Goal: Task Accomplishment & Management: Manage account settings

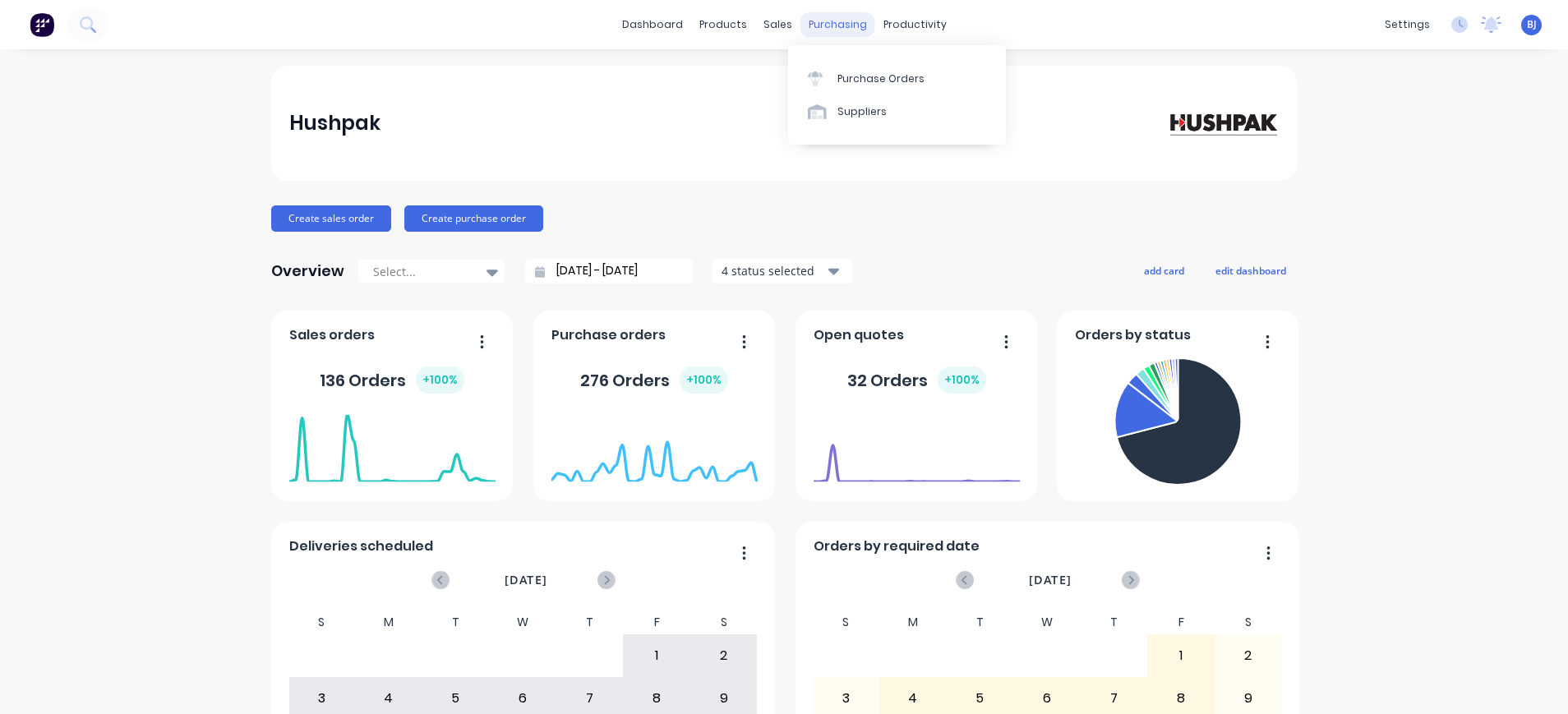
click at [822, 16] on div "purchasing" at bounding box center [837, 24] width 75 height 24
click at [847, 71] on div "Purchase Orders" at bounding box center [881, 79] width 87 height 14
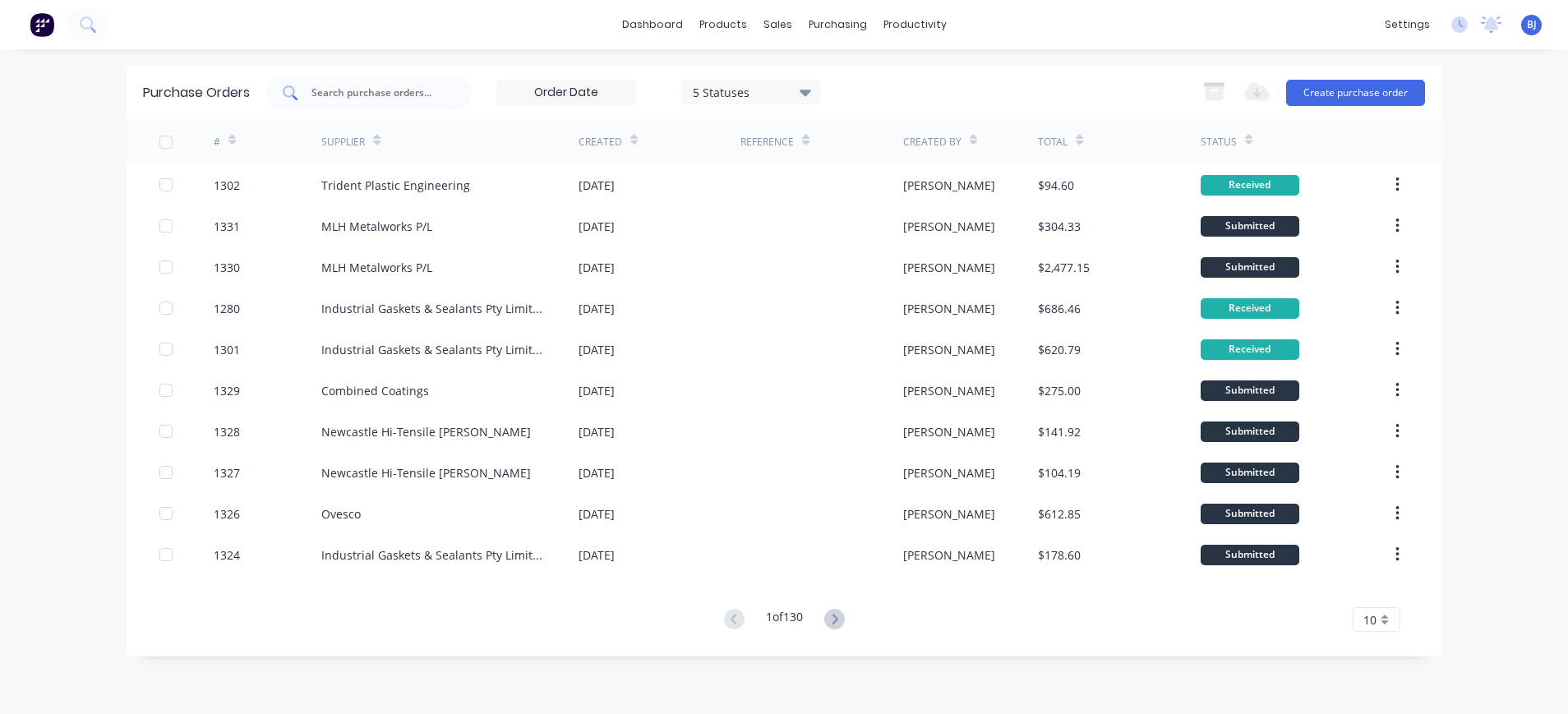
click at [405, 91] on input "text" at bounding box center [378, 92] width 137 height 16
type input "1278"
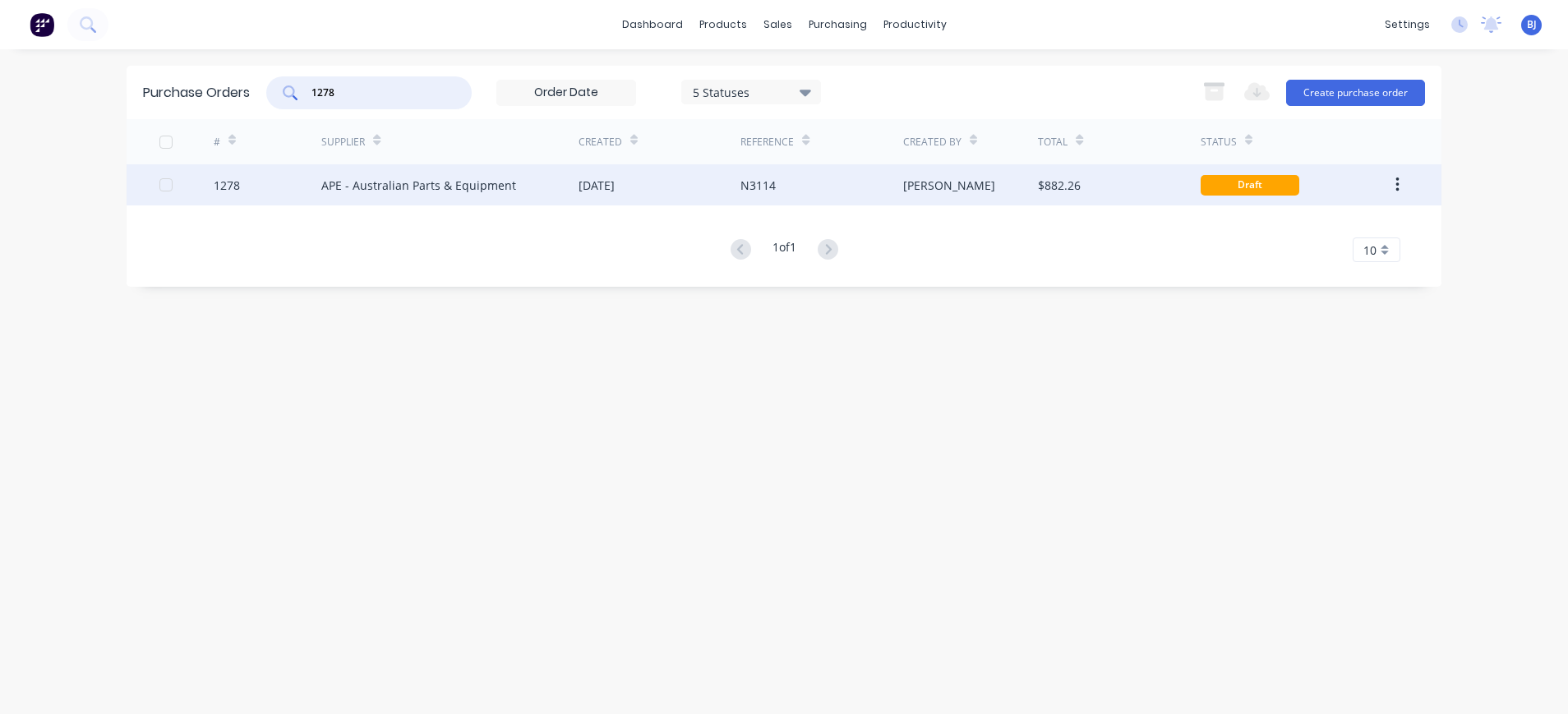
click at [449, 185] on div "APE - Australian Parts & Equipment" at bounding box center [418, 185] width 195 height 17
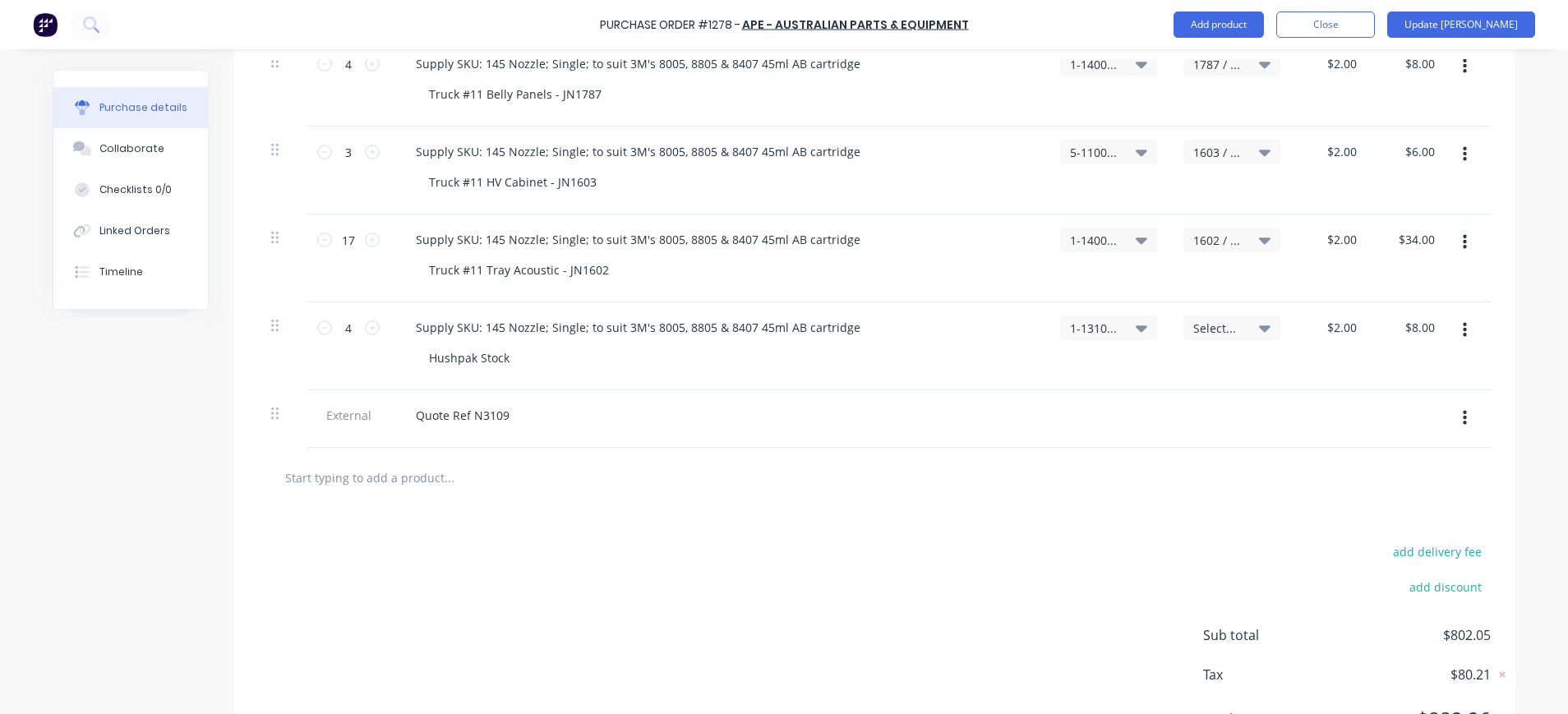
scroll to position [1094, 0]
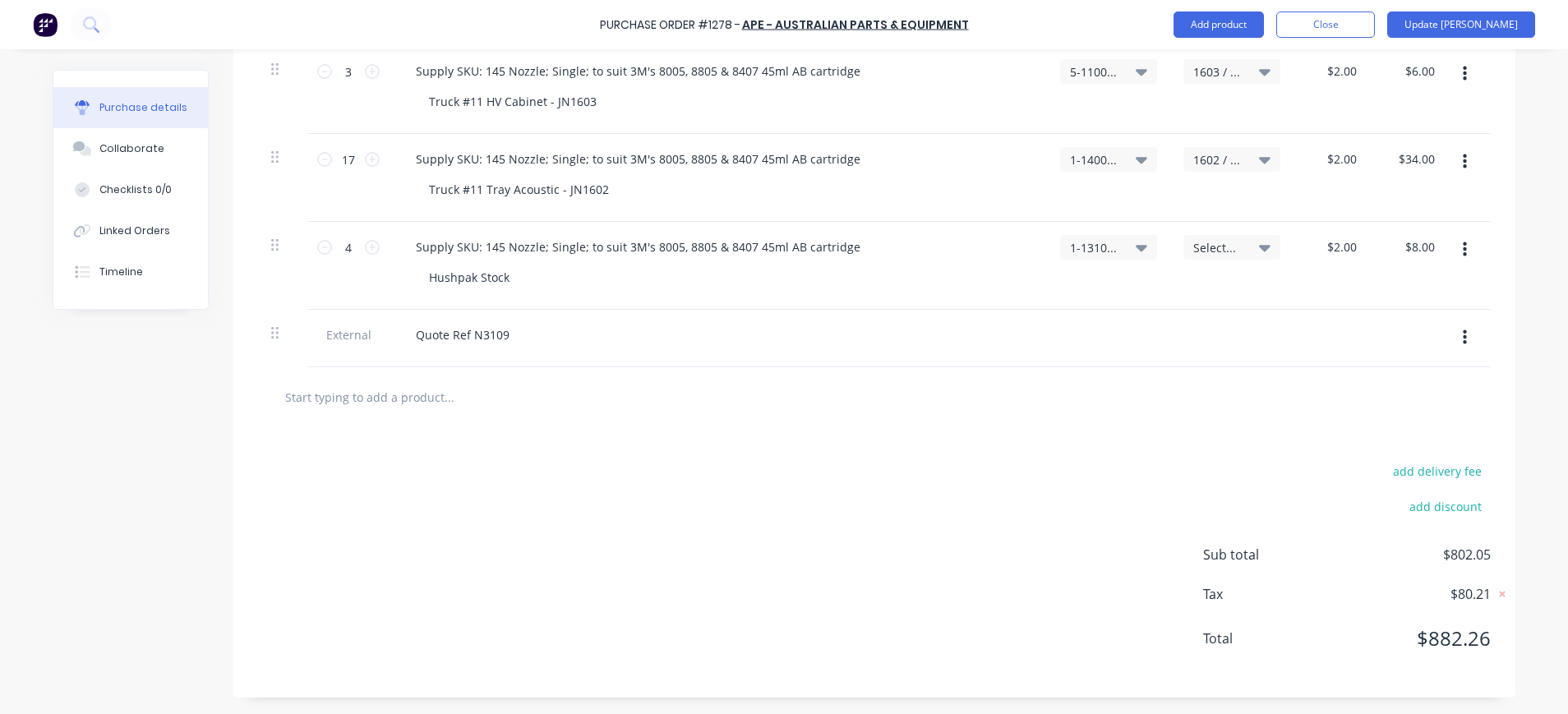
click at [1135, 244] on icon at bounding box center [1141, 247] width 12 height 18
type textarea "x"
click at [1087, 300] on input at bounding box center [1055, 296] width 168 height 33
type input "1-1310"
drag, startPoint x: 347, startPoint y: 160, endPoint x: 330, endPoint y: 160, distance: 17.0
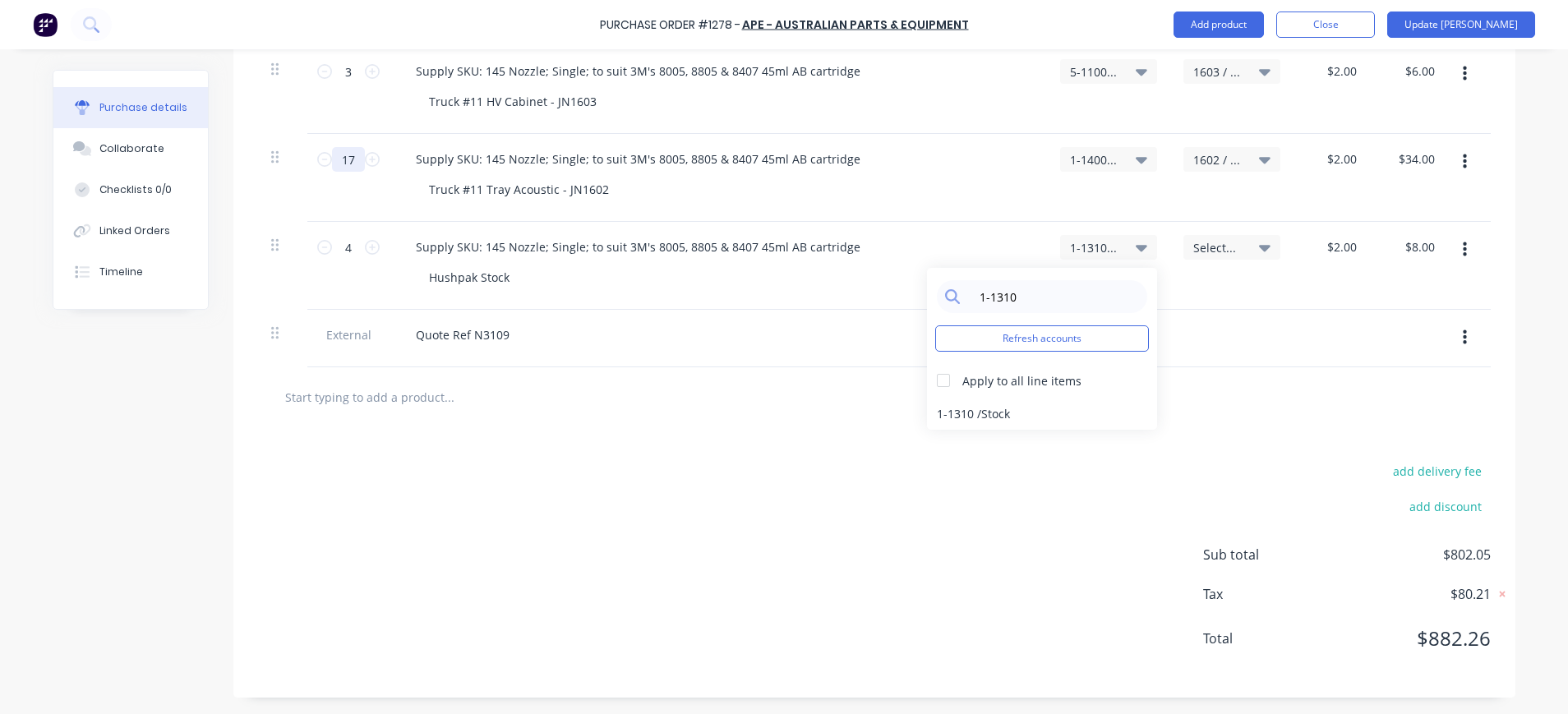
click at [332, 160] on input "17" at bounding box center [349, 158] width 33 height 24
type textarea "x"
type input "2"
type input "$4.00"
type textarea "x"
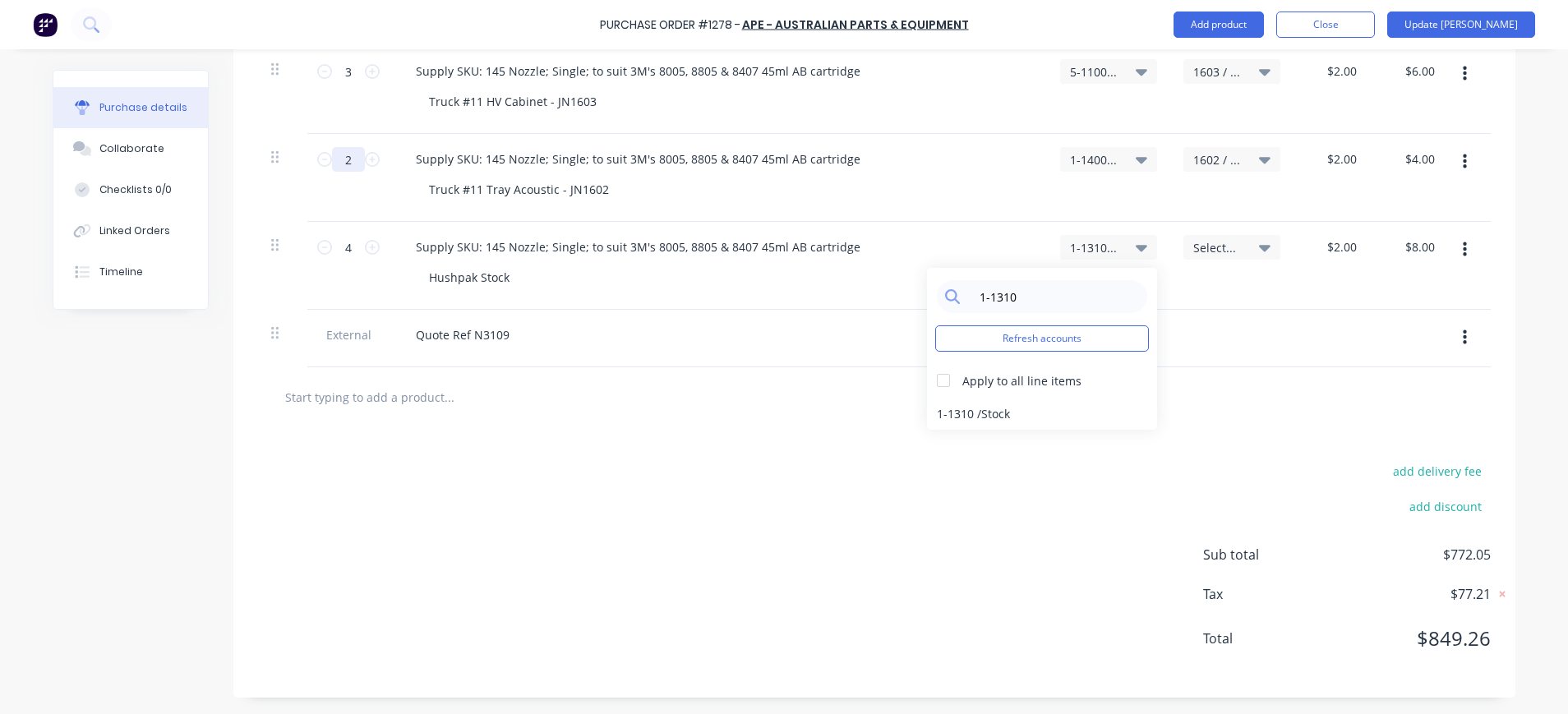
type input "21"
type input "$42.00"
type textarea "x"
type input "21"
type textarea "x"
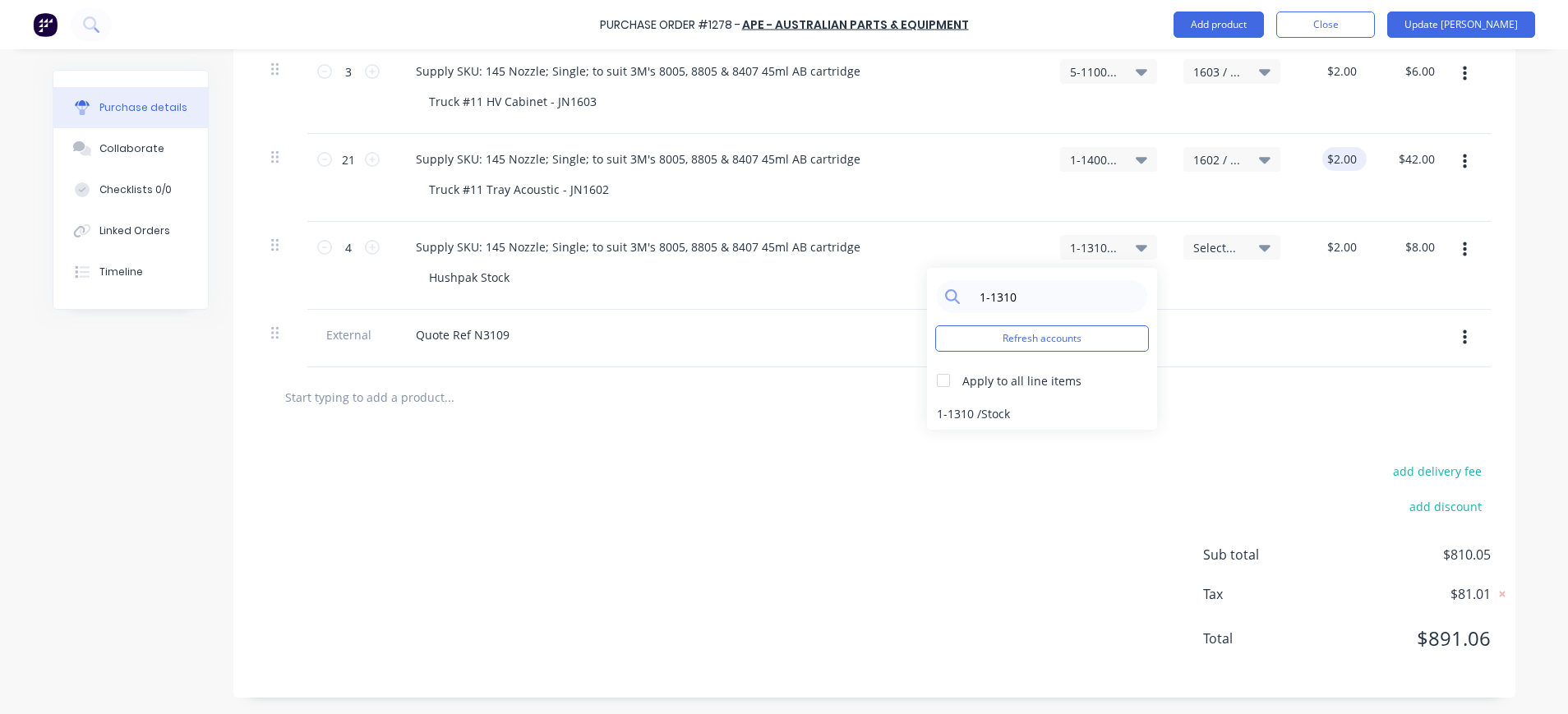
type input "2.0000"
click at [1347, 163] on input "2.0000" at bounding box center [1337, 158] width 44 height 24
type textarea "x"
type input "$2.00"
click at [1458, 251] on button "button" at bounding box center [1464, 250] width 39 height 30
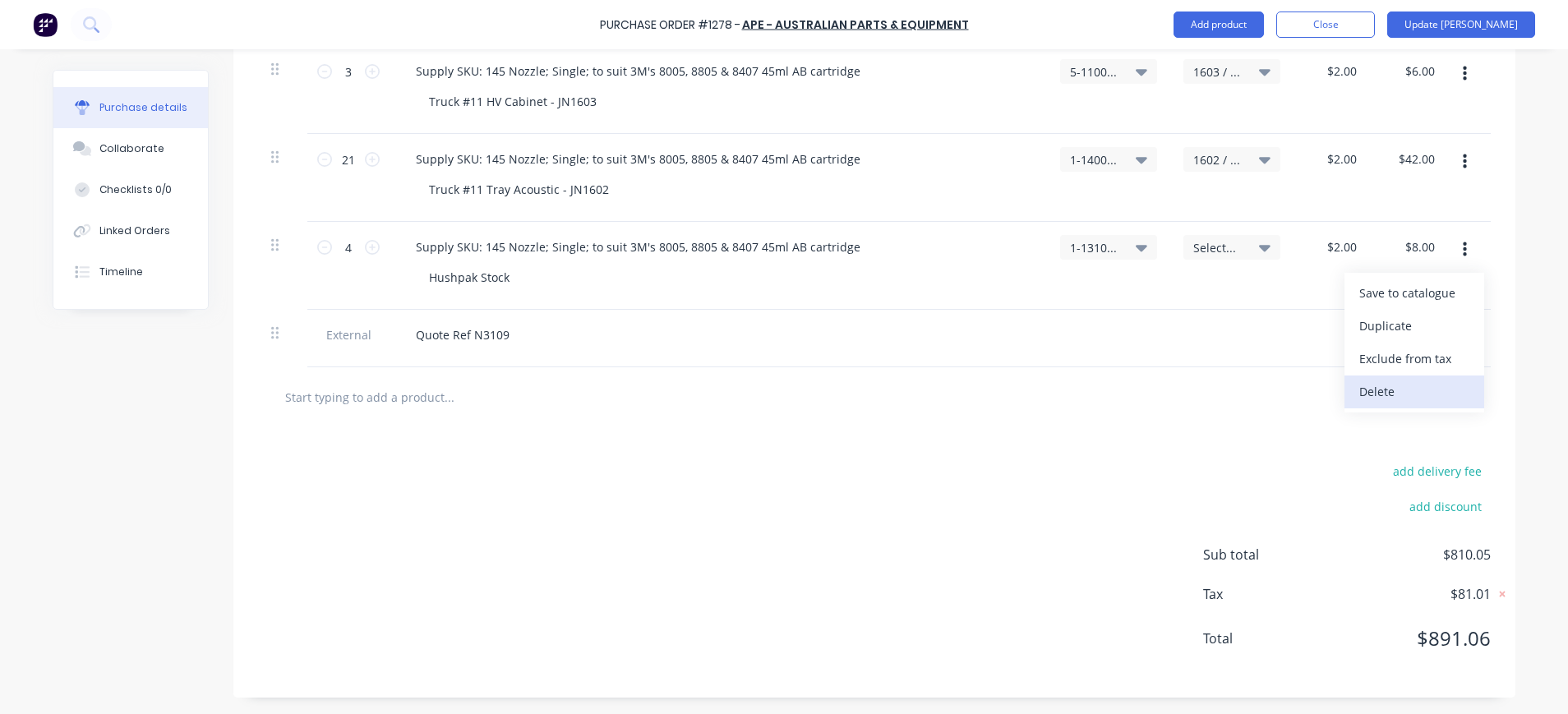
click at [1391, 386] on button "Delete" at bounding box center [1414, 392] width 139 height 33
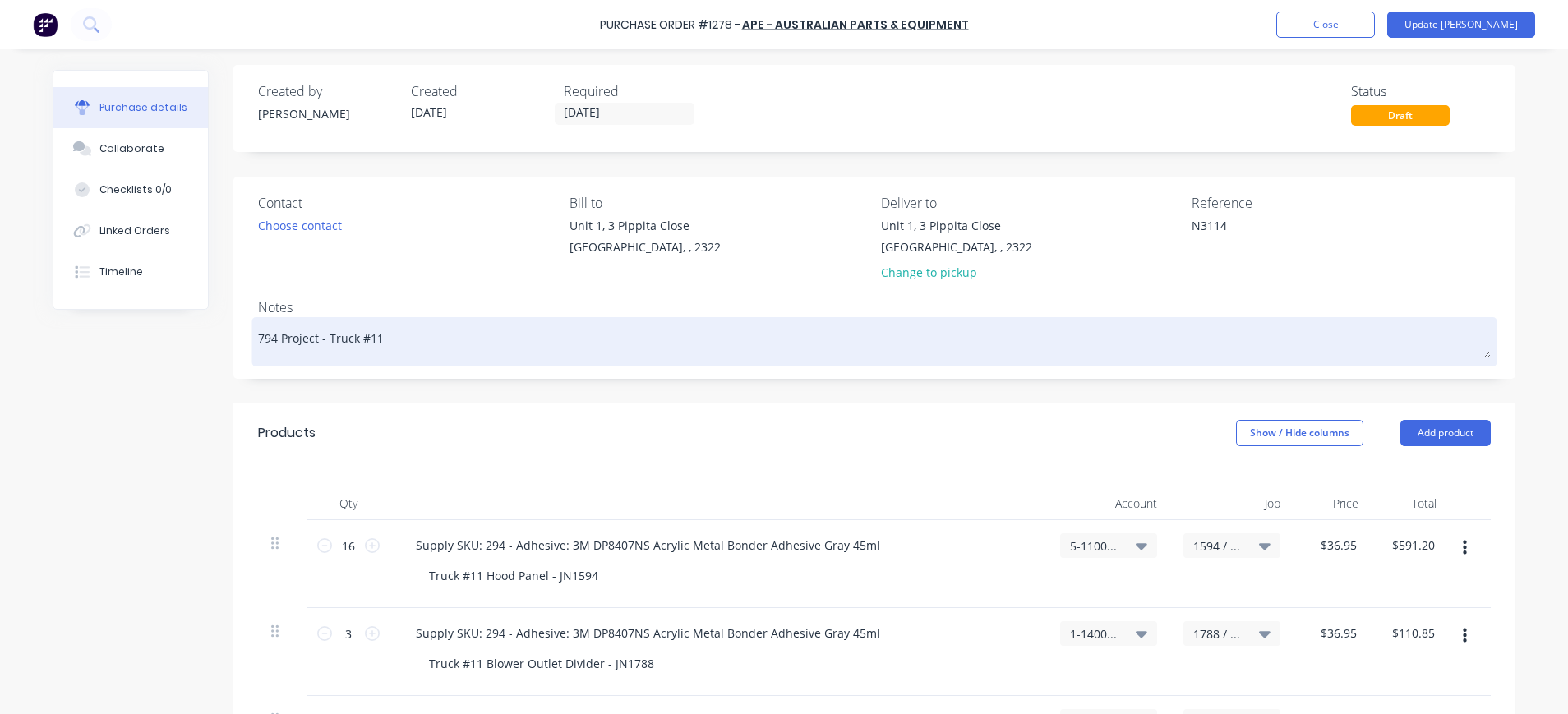
scroll to position [0, 0]
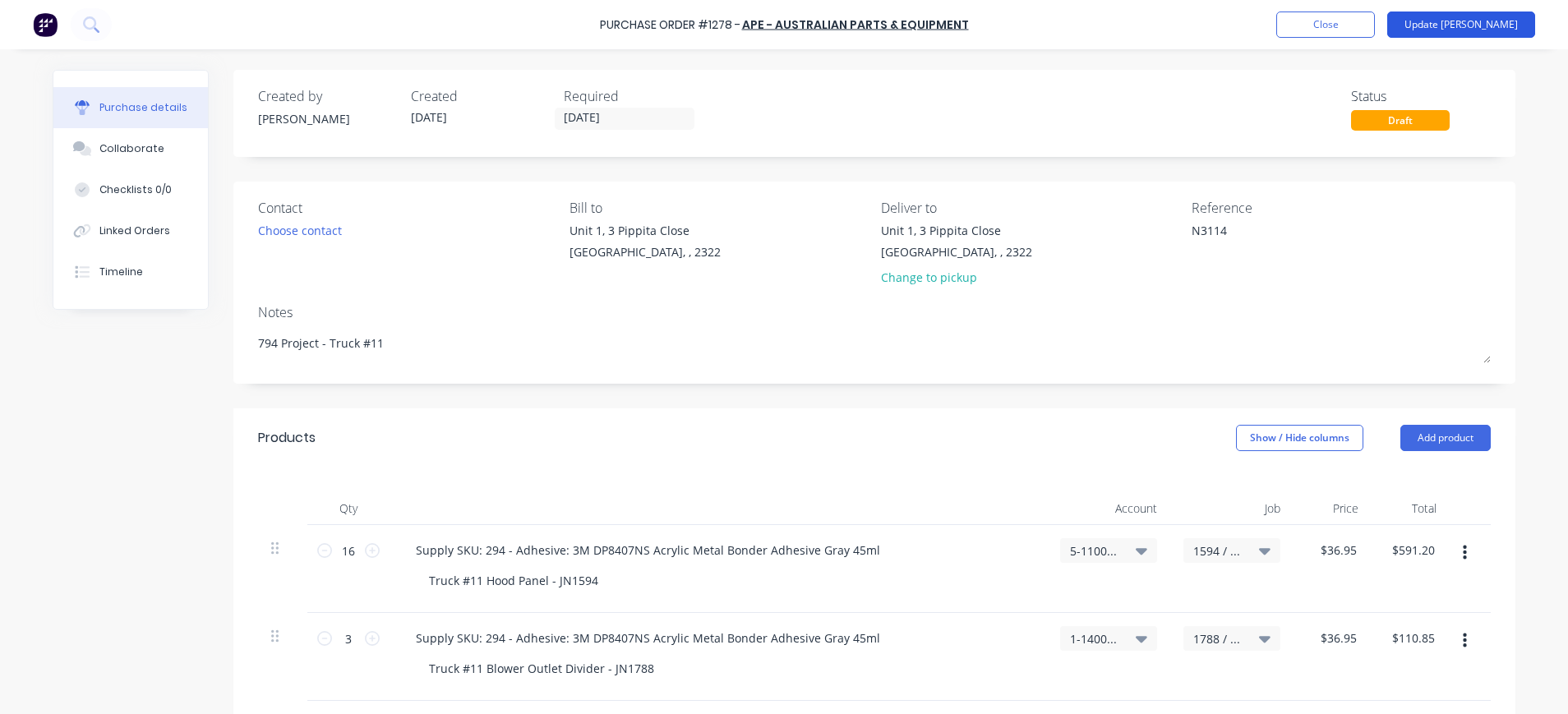
click at [1496, 21] on button "Update [PERSON_NAME]" at bounding box center [1460, 24] width 148 height 26
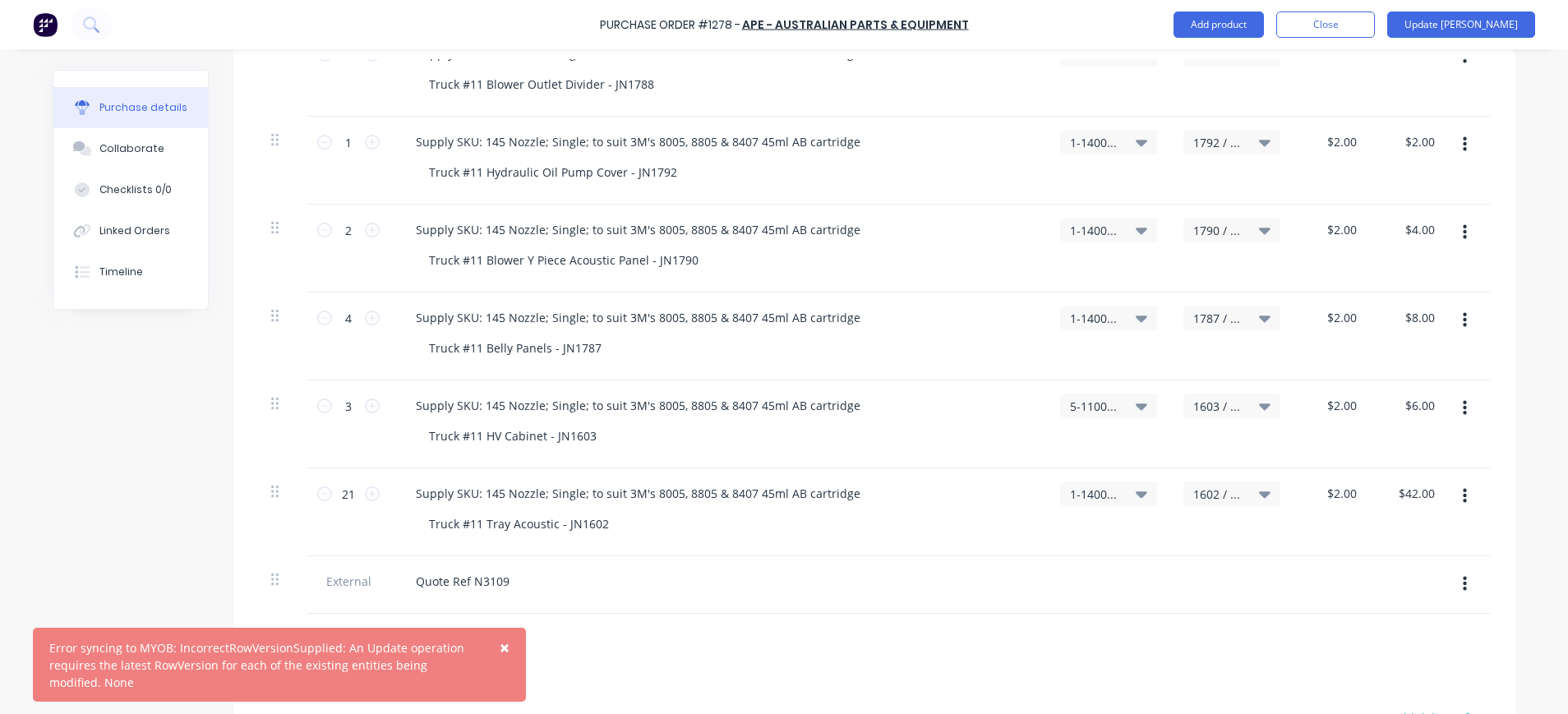
scroll to position [1006, 0]
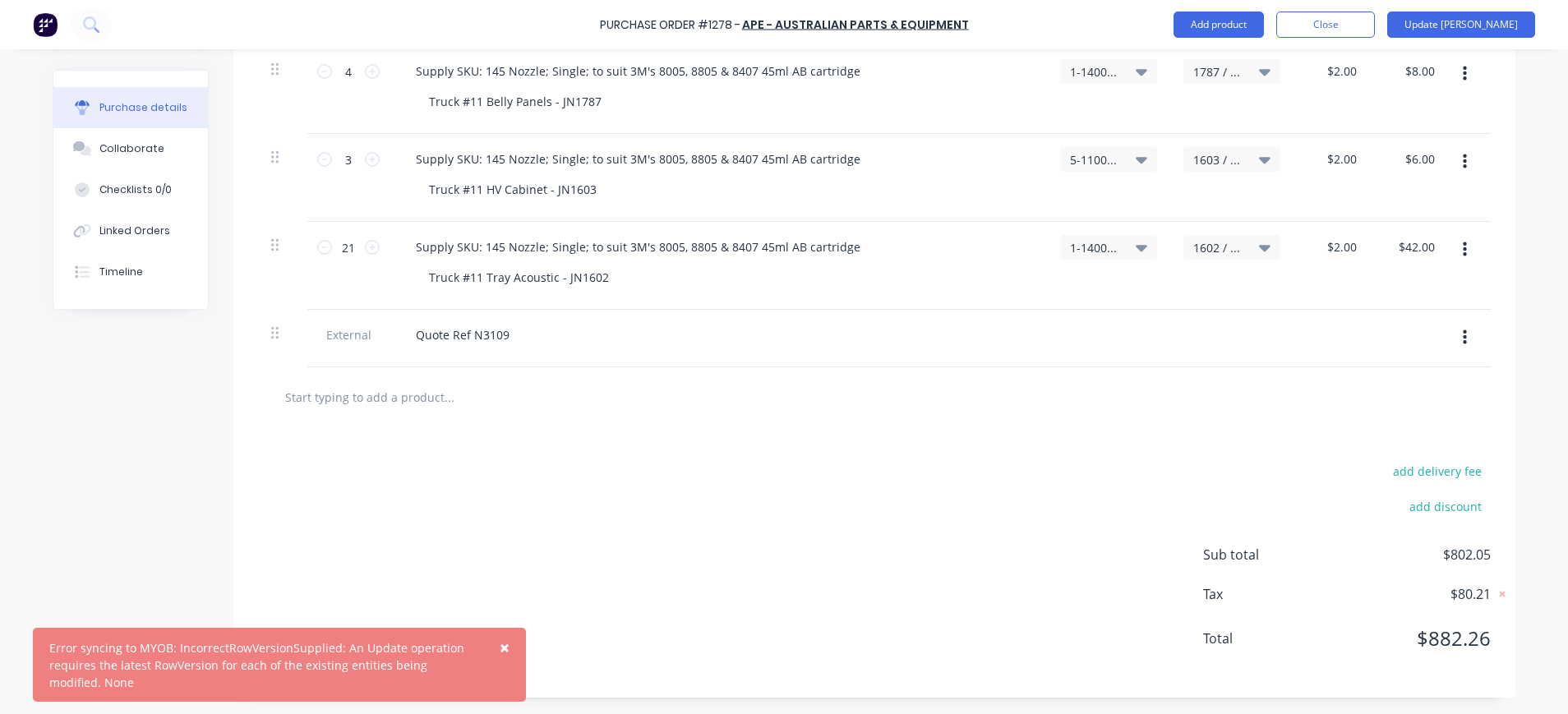
click at [506, 650] on span "×" at bounding box center [504, 646] width 10 height 23
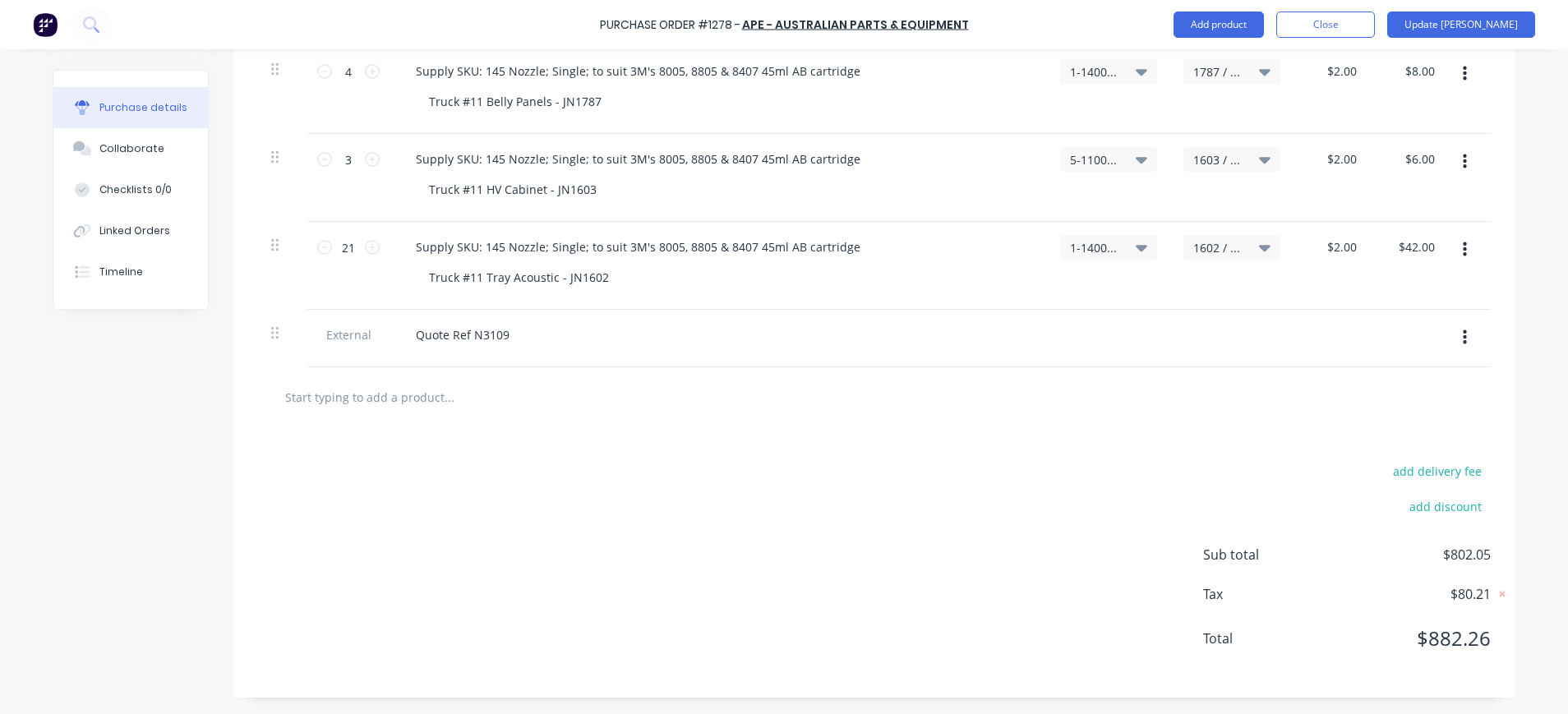
scroll to position [0, 0]
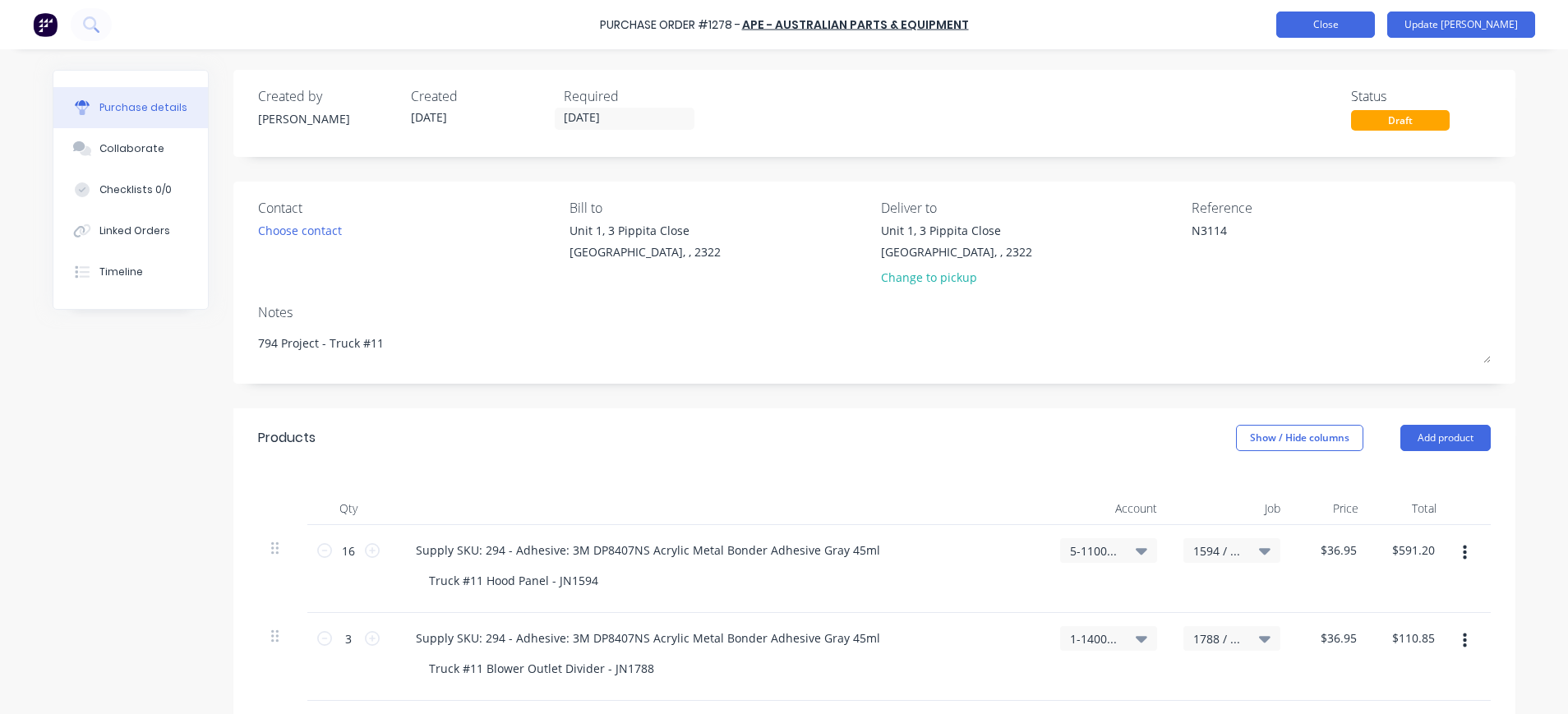
type textarea "x"
click at [1354, 24] on button "Close" at bounding box center [1324, 24] width 99 height 26
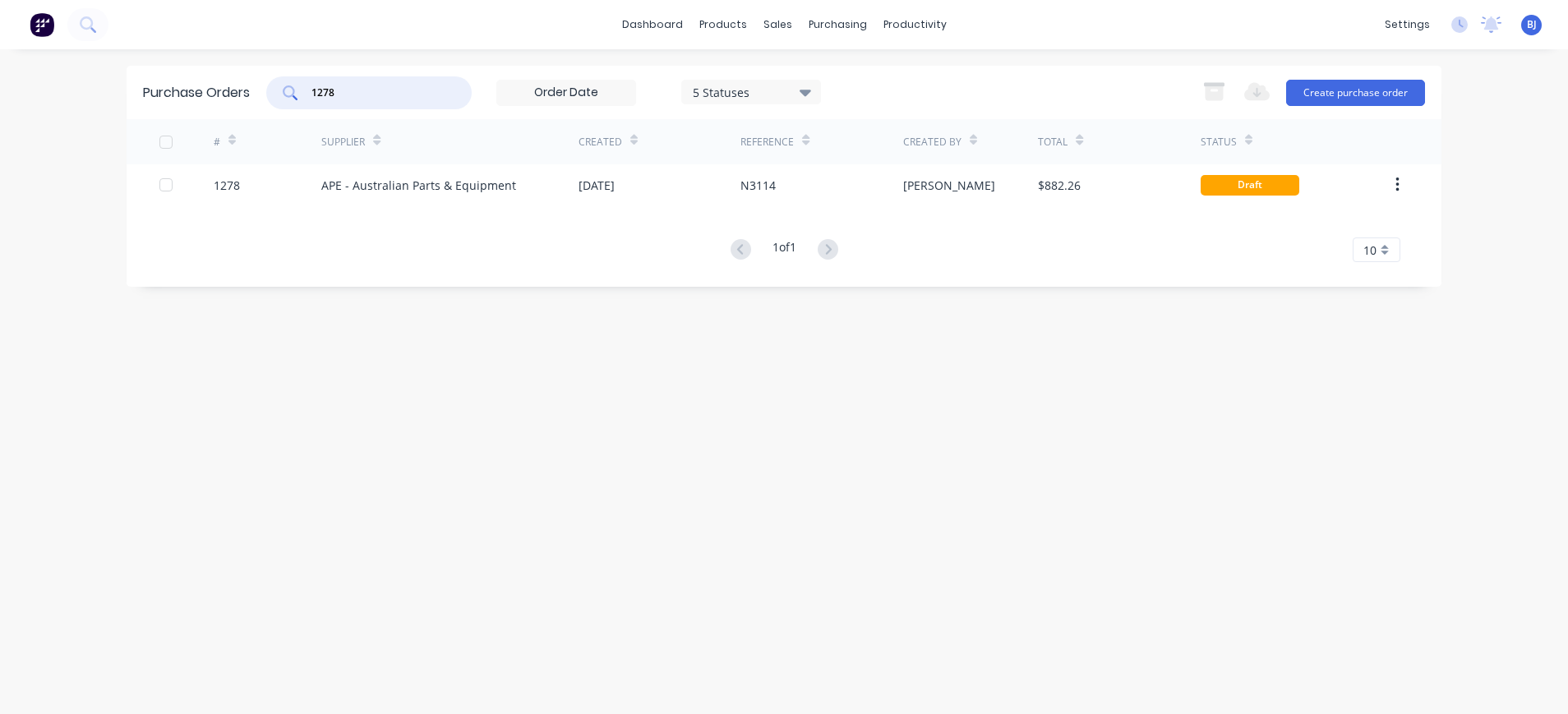
drag, startPoint x: 339, startPoint y: 92, endPoint x: 272, endPoint y: 86, distance: 67.3
click at [277, 93] on div "1278" at bounding box center [368, 92] width 206 height 33
type input "1174"
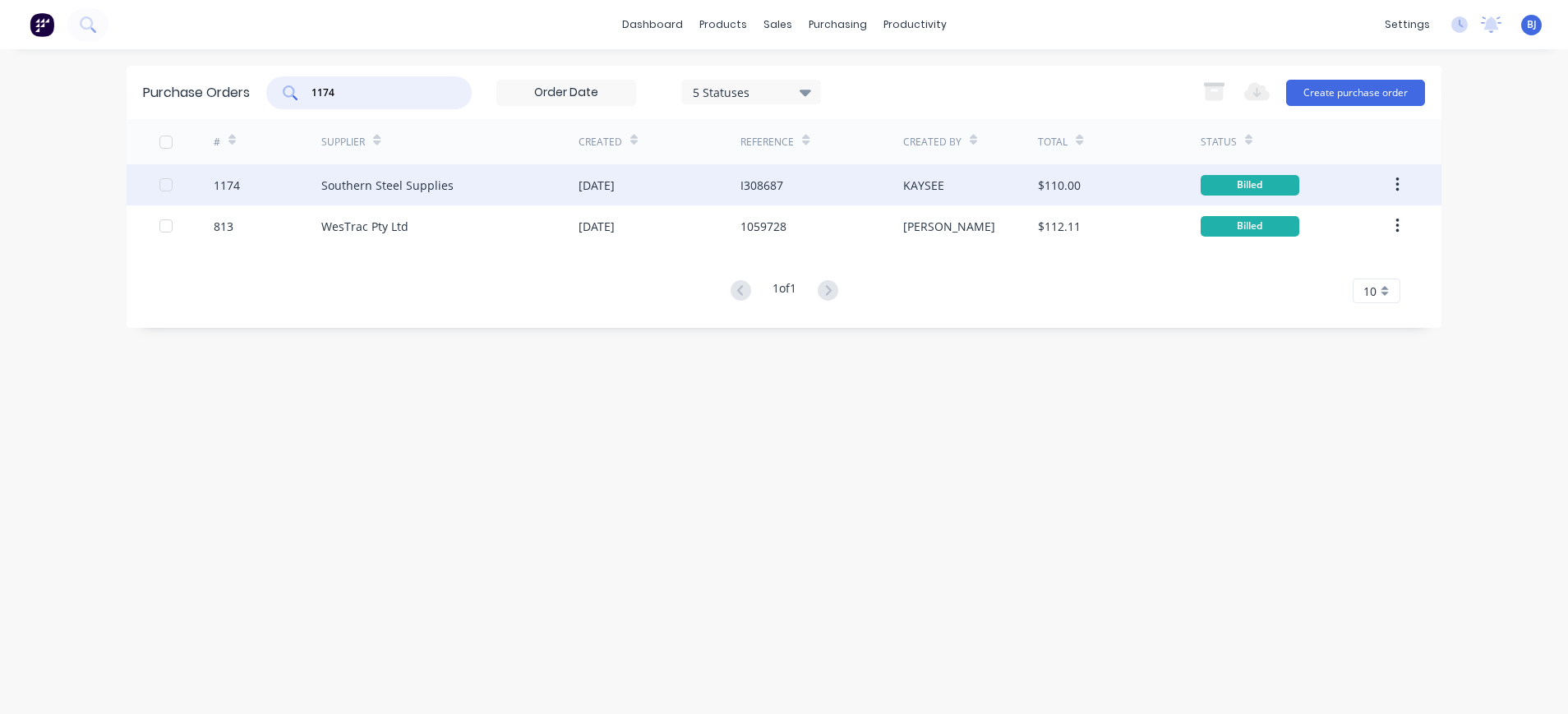
click at [347, 192] on div "Southern Steel Supplies" at bounding box center [387, 185] width 132 height 17
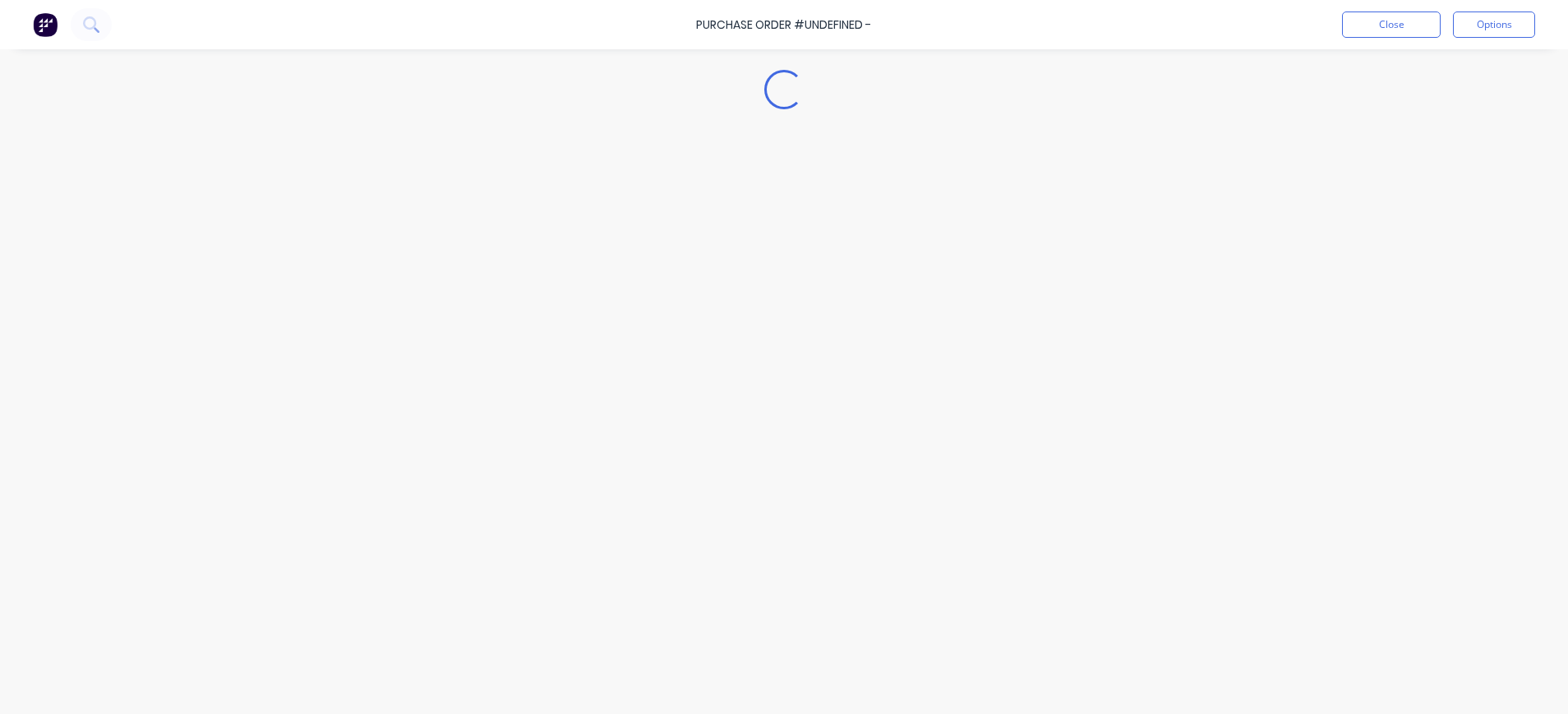
type textarea "x"
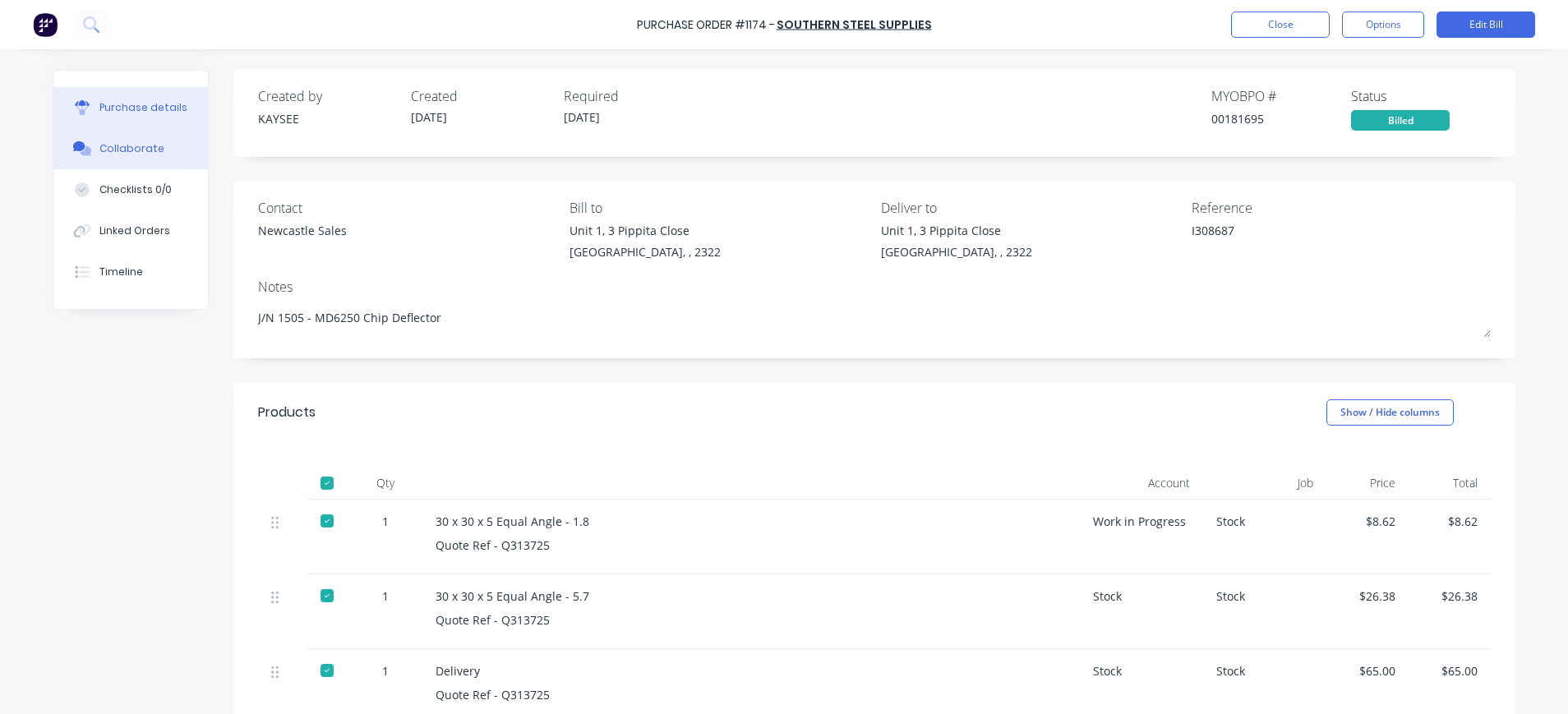
click at [120, 145] on div "Collaborate" at bounding box center [132, 148] width 65 height 14
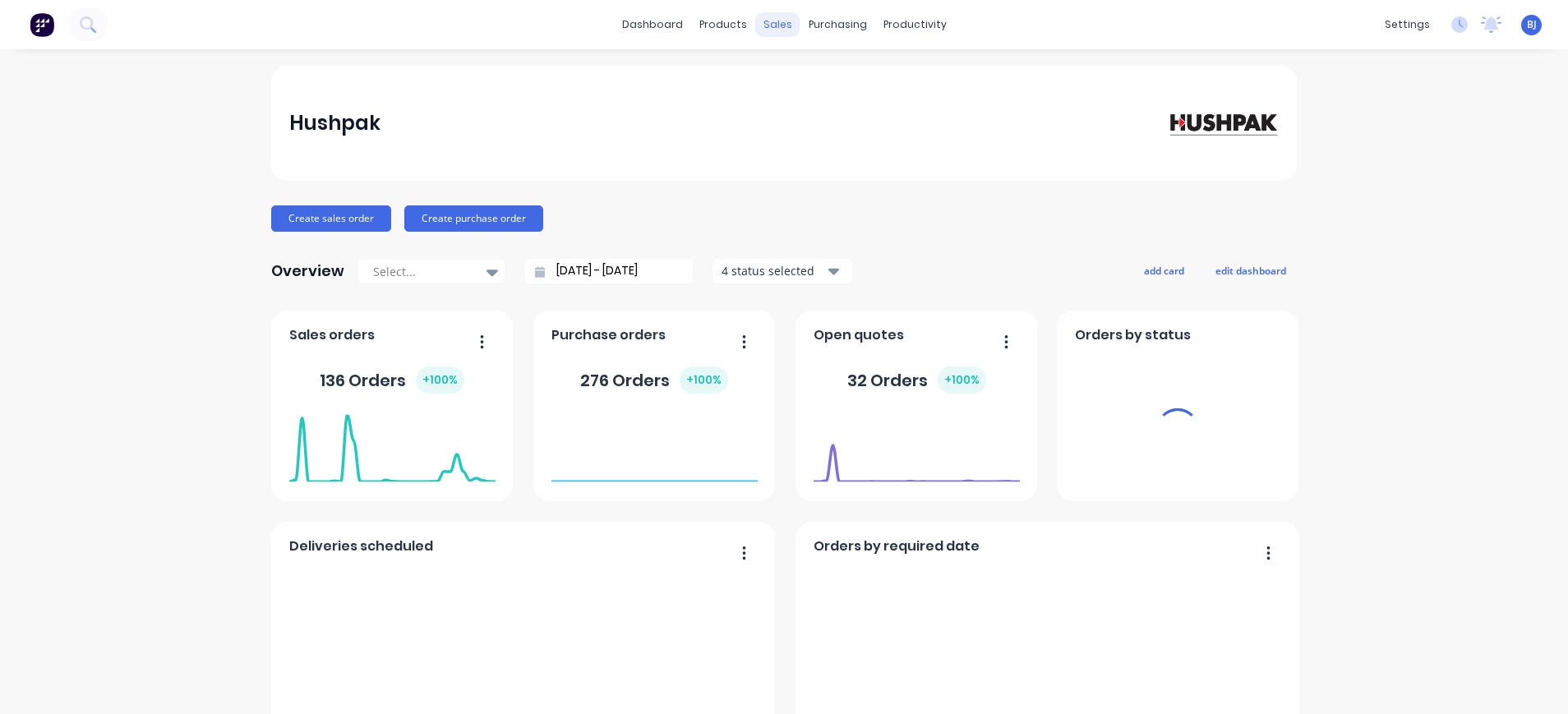
click at [766, 25] on div "sales" at bounding box center [778, 24] width 45 height 24
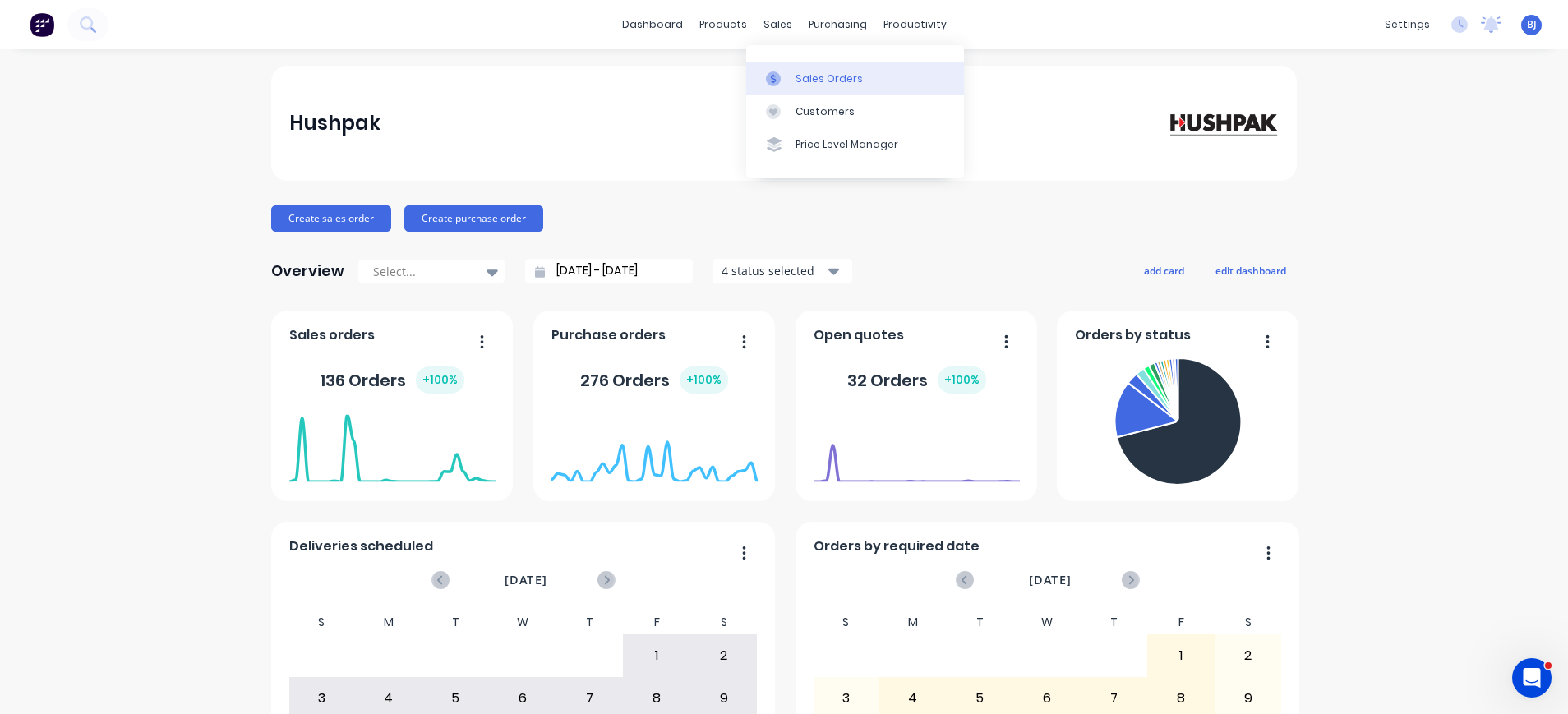
click at [786, 76] on div at bounding box center [778, 79] width 24 height 14
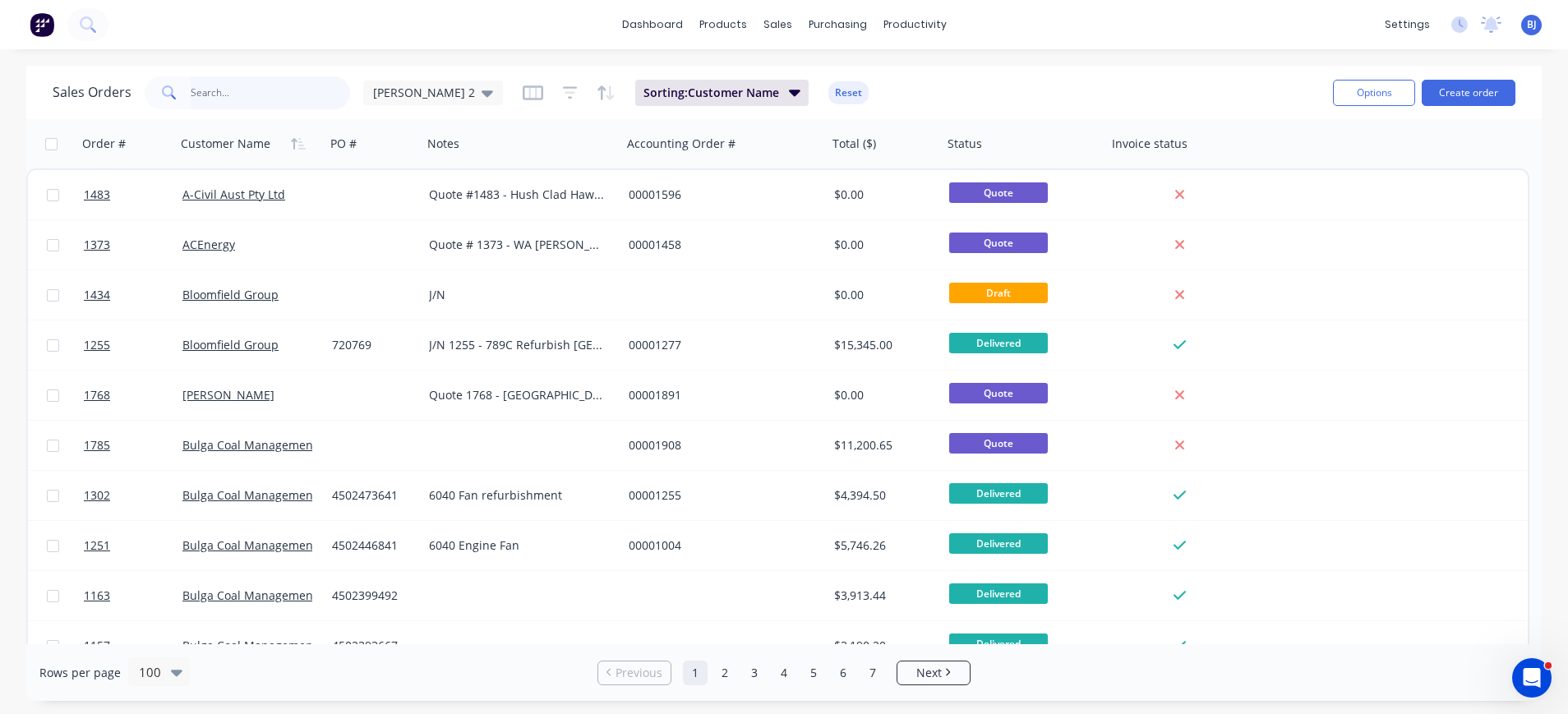
click at [335, 85] on input "text" at bounding box center [271, 92] width 160 height 33
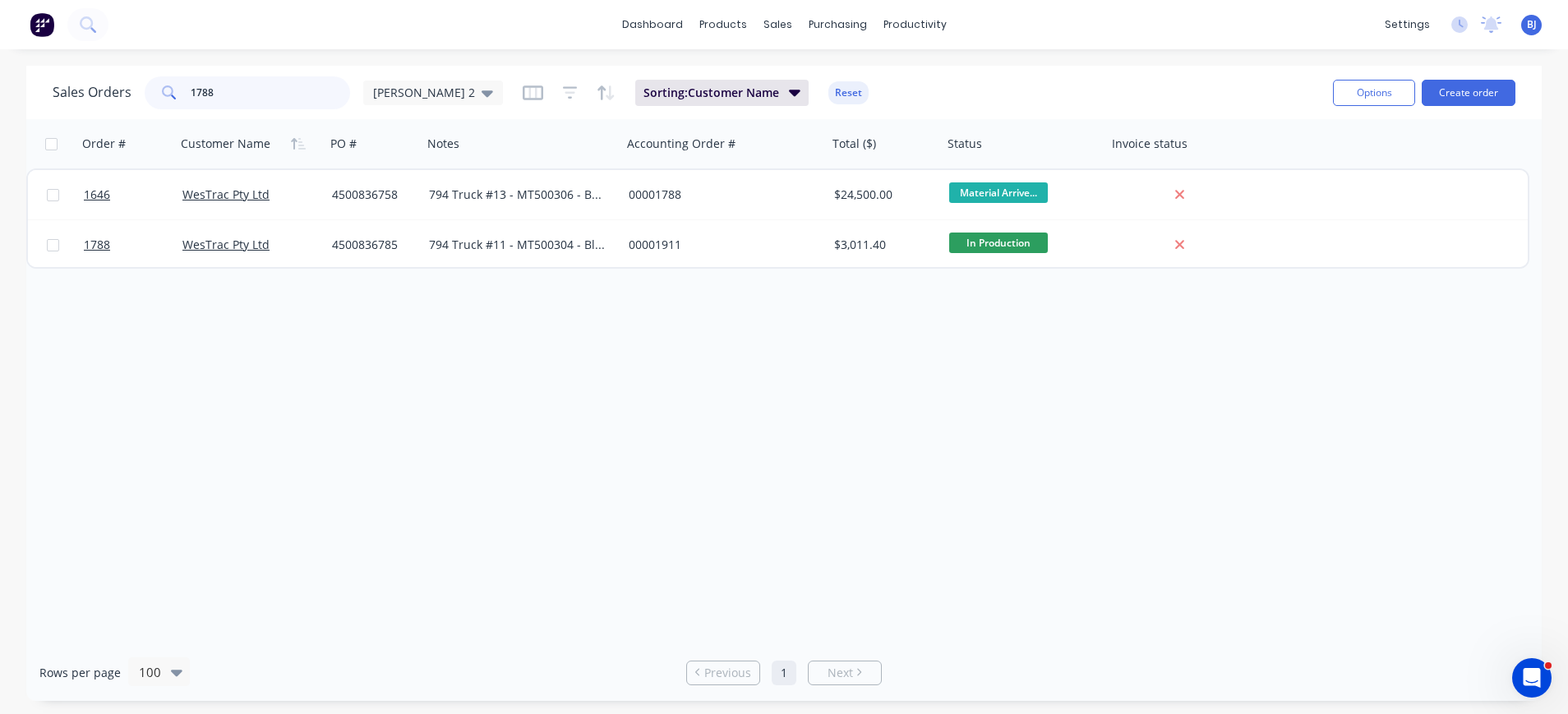
click at [297, 86] on input "1788" at bounding box center [271, 92] width 160 height 33
drag, startPoint x: 297, startPoint y: 85, endPoint x: 139, endPoint y: 94, distance: 158.3
click at [150, 97] on div "1788" at bounding box center [247, 92] width 206 height 33
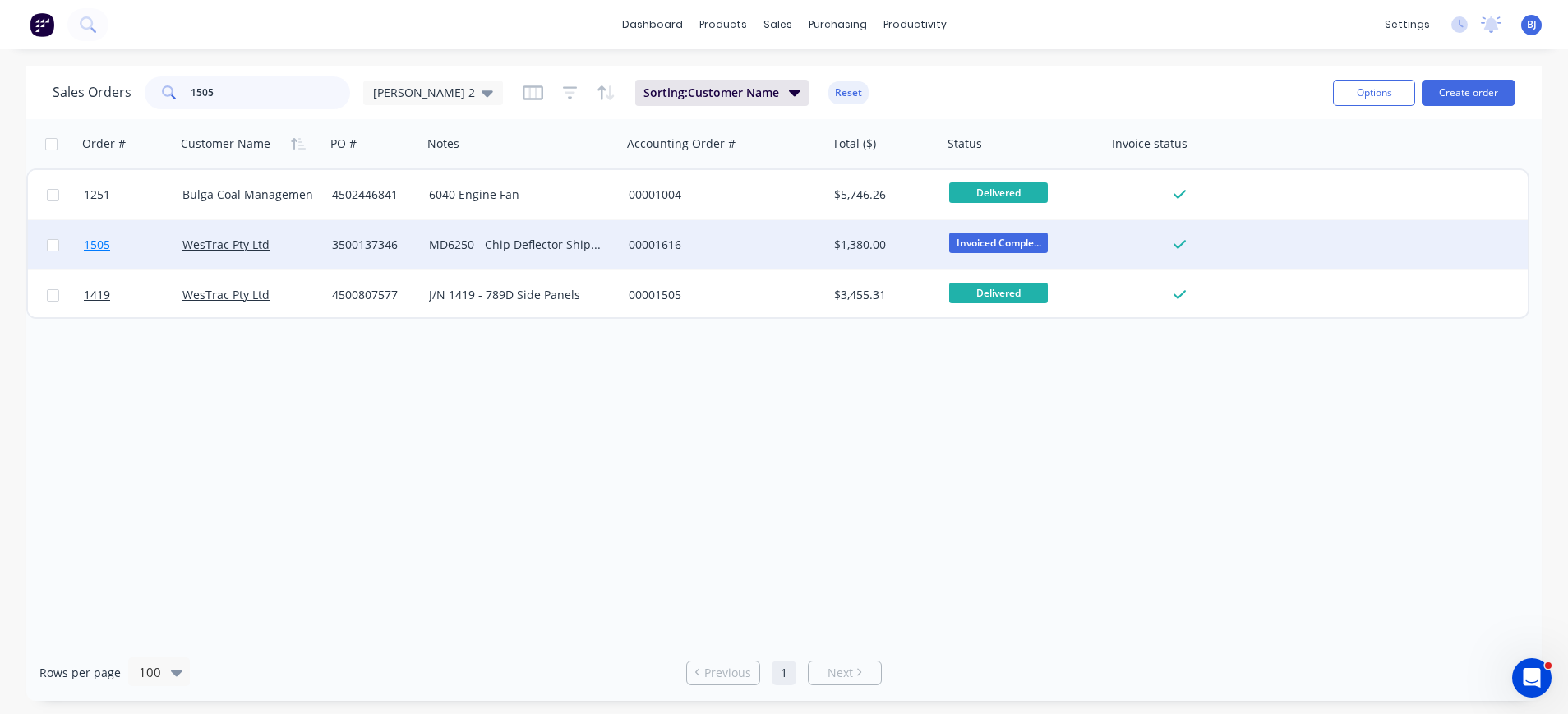
type input "1505"
click at [100, 244] on span "1505" at bounding box center [97, 244] width 26 height 16
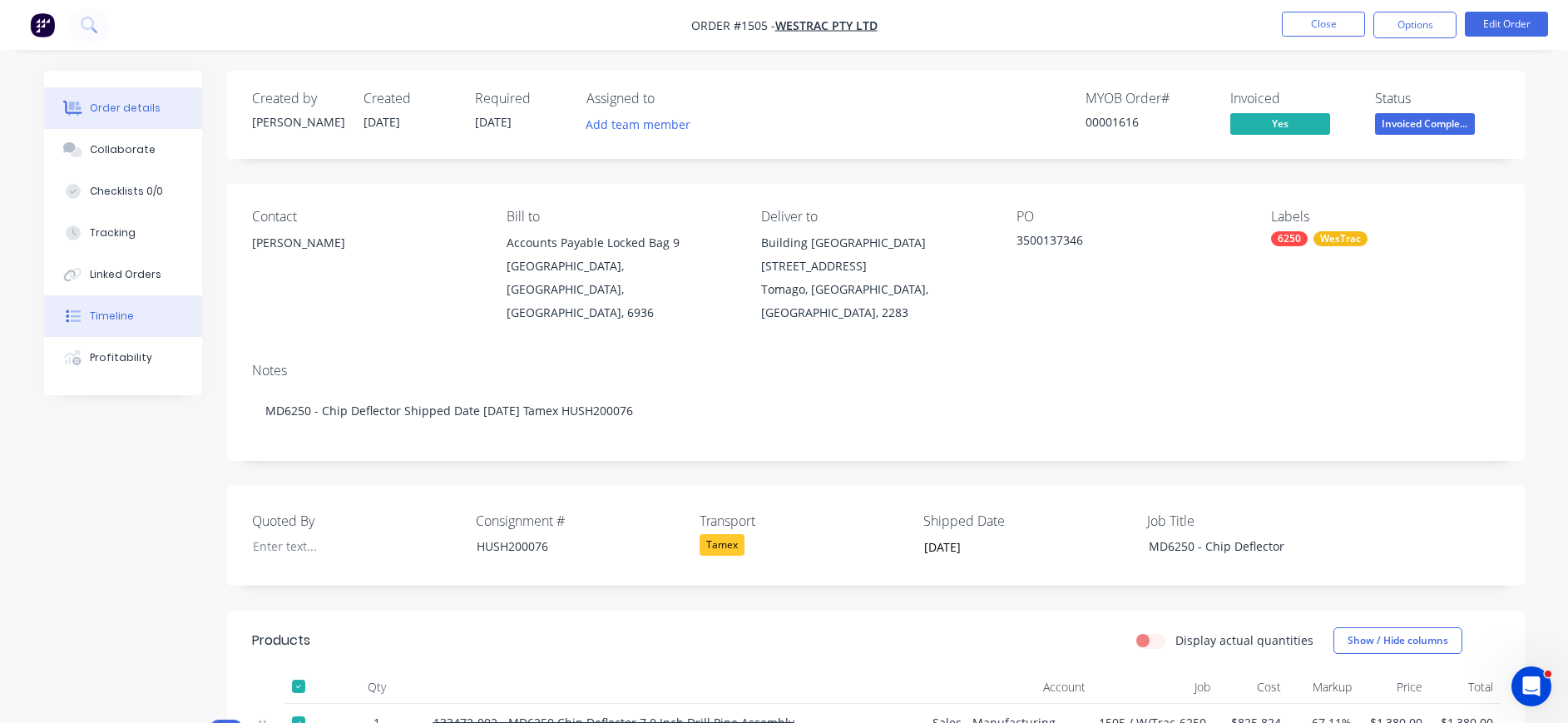
click at [107, 321] on div "Timeline" at bounding box center [112, 316] width 44 height 15
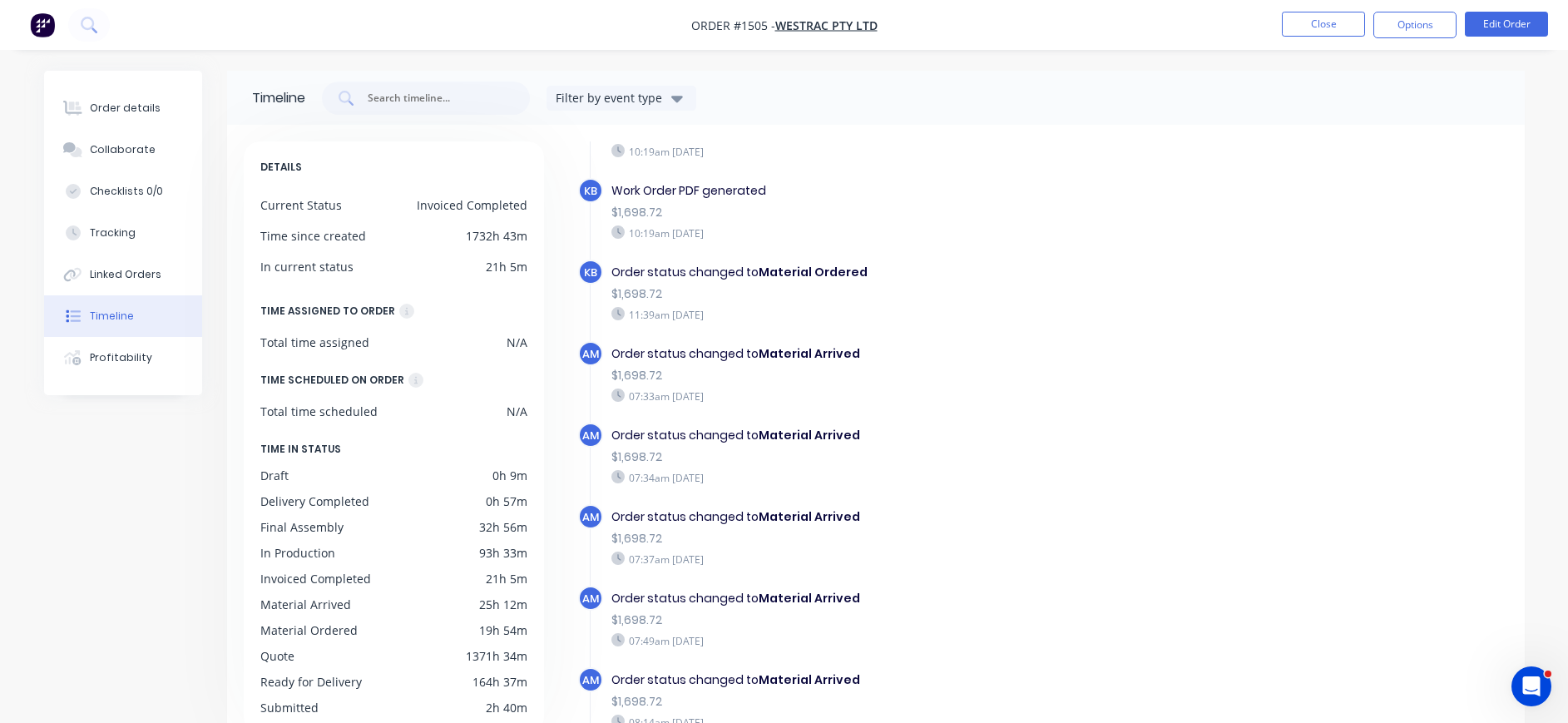
scroll to position [1331, 0]
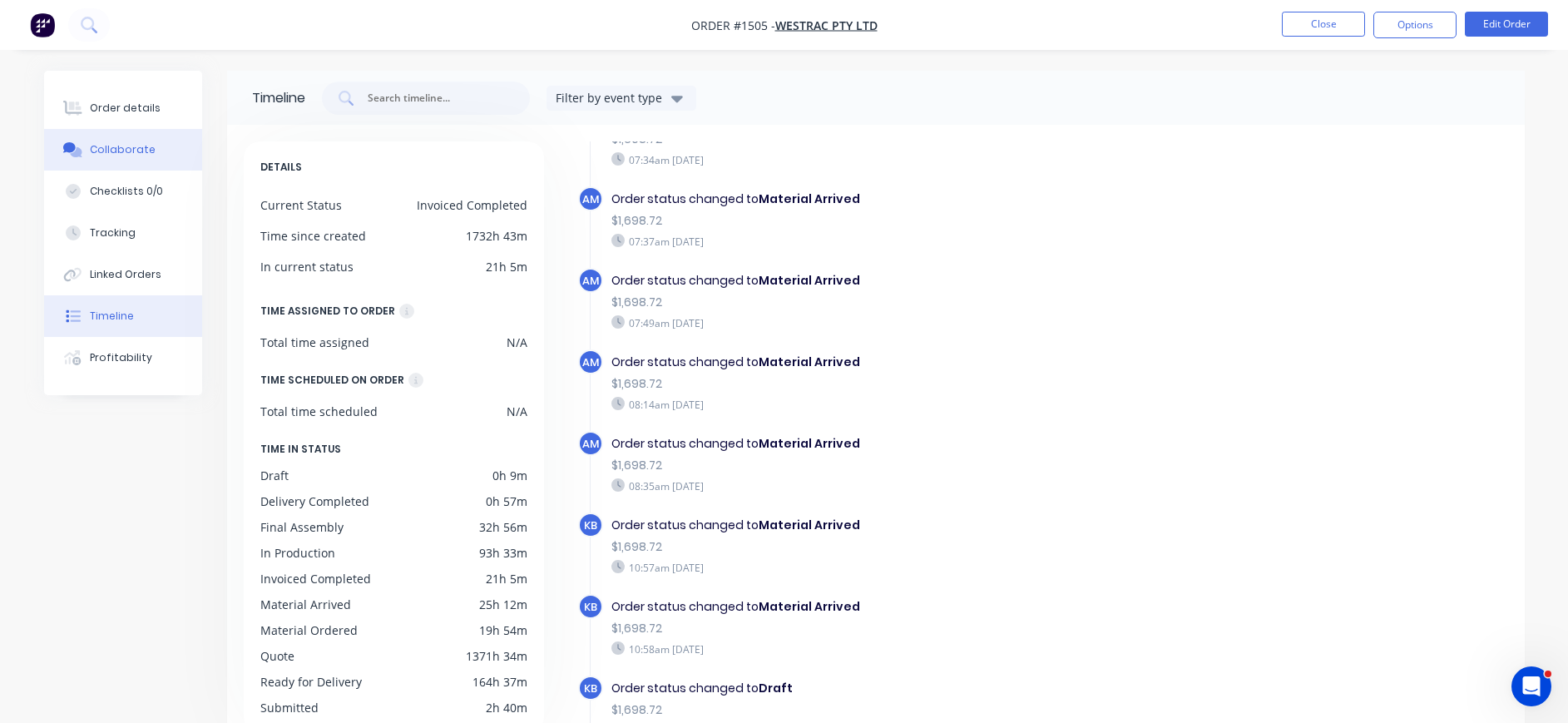
click at [139, 148] on div "Collaborate" at bounding box center [123, 149] width 66 height 15
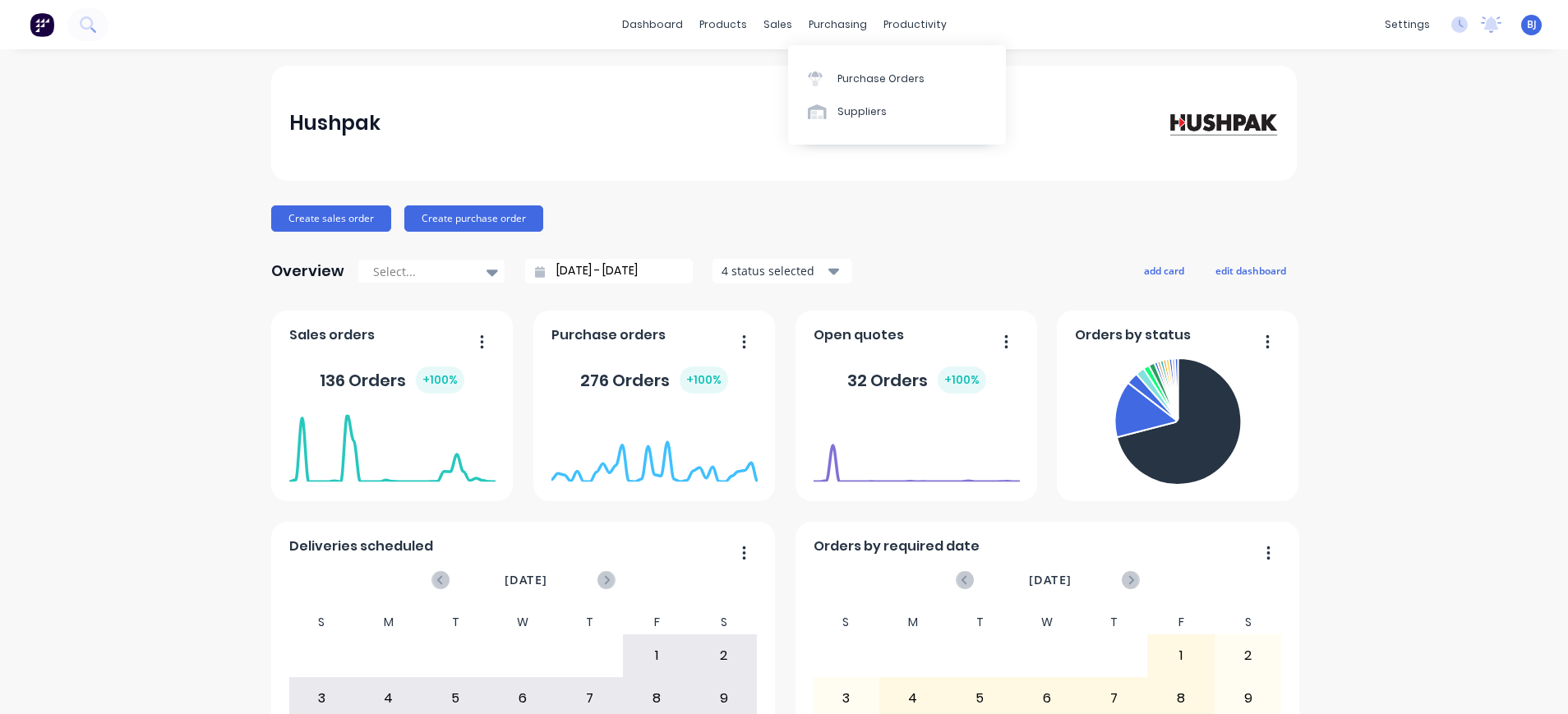
click at [818, 23] on div "purchasing" at bounding box center [837, 24] width 75 height 24
click at [825, 76] on div at bounding box center [819, 79] width 24 height 14
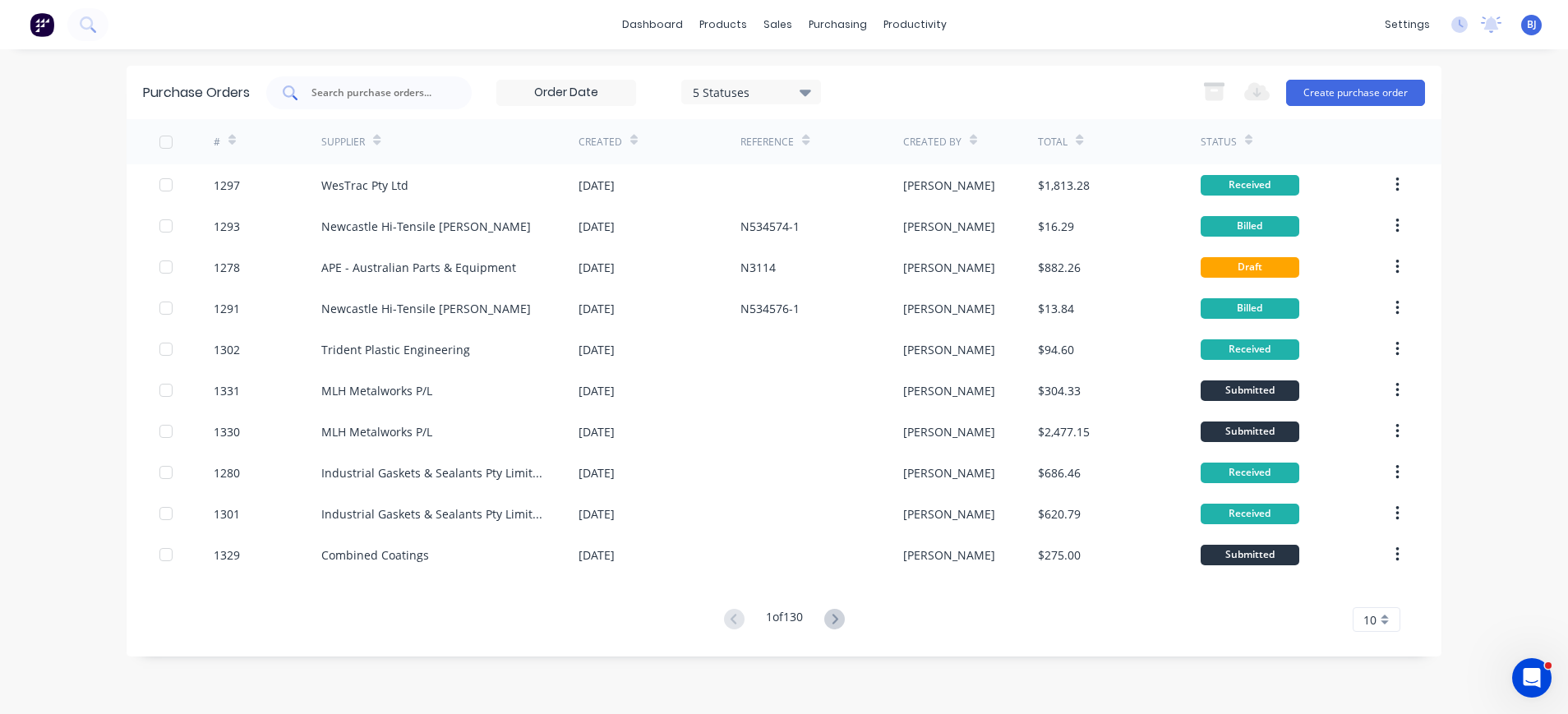
click at [382, 91] on input "text" at bounding box center [378, 92] width 137 height 16
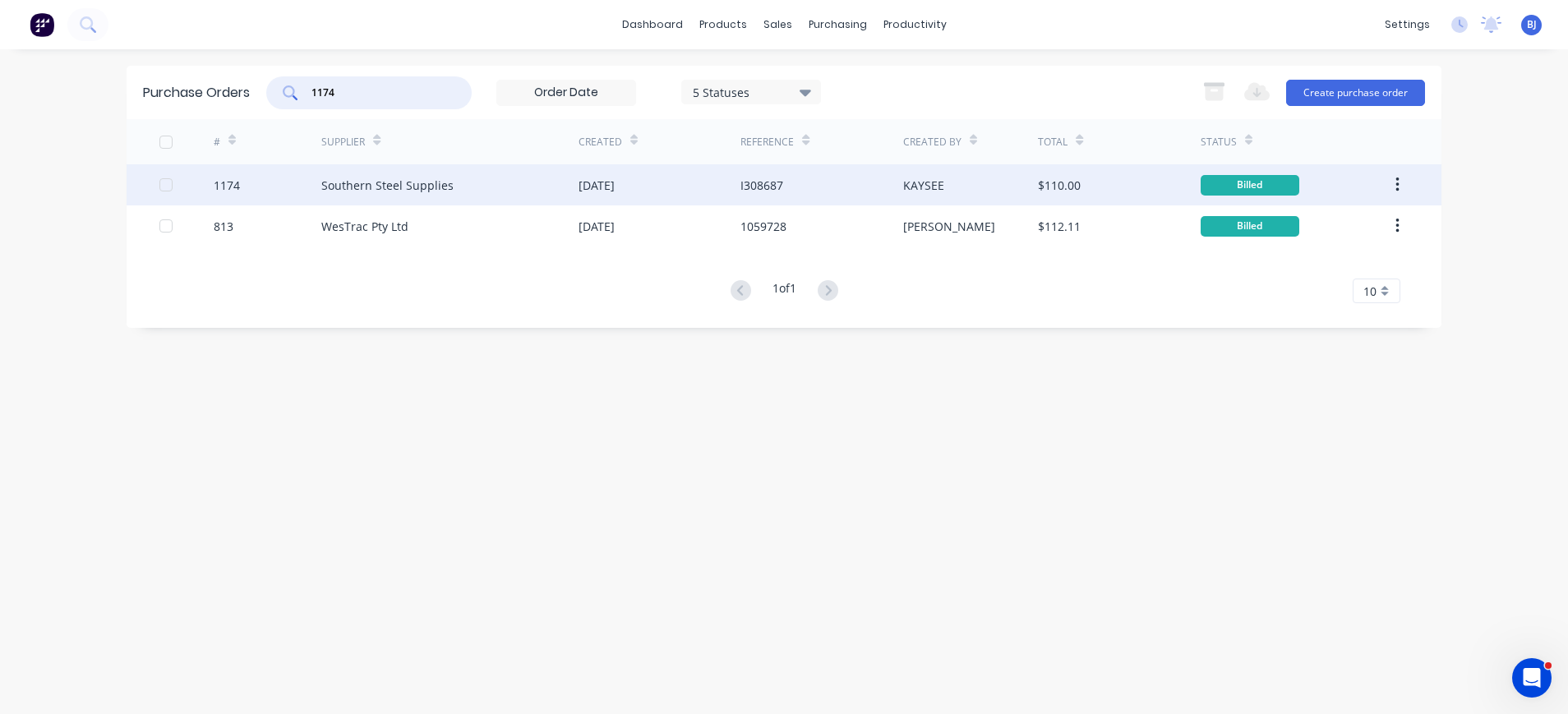
type input "1174"
click at [383, 190] on div "Southern Steel Supplies" at bounding box center [387, 185] width 132 height 17
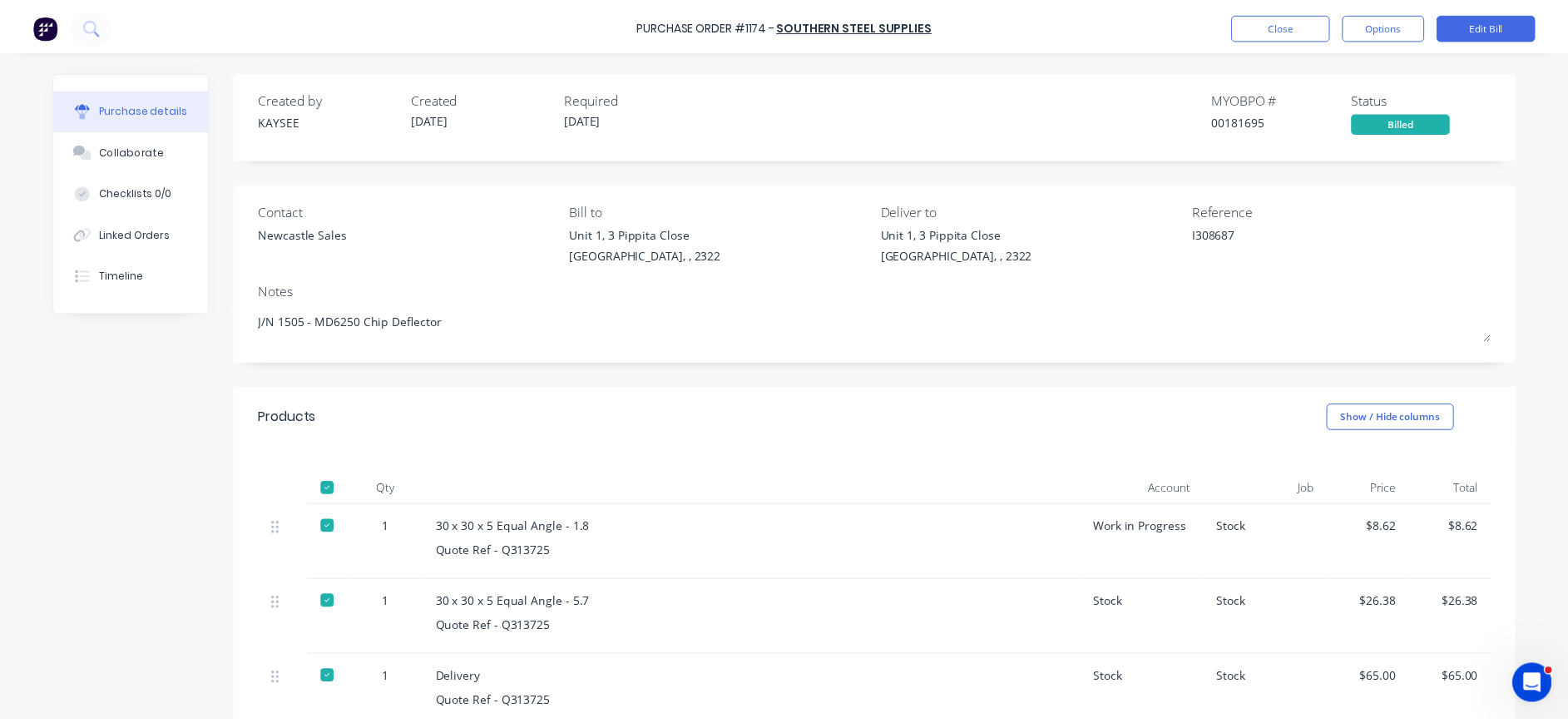
scroll to position [316, 0]
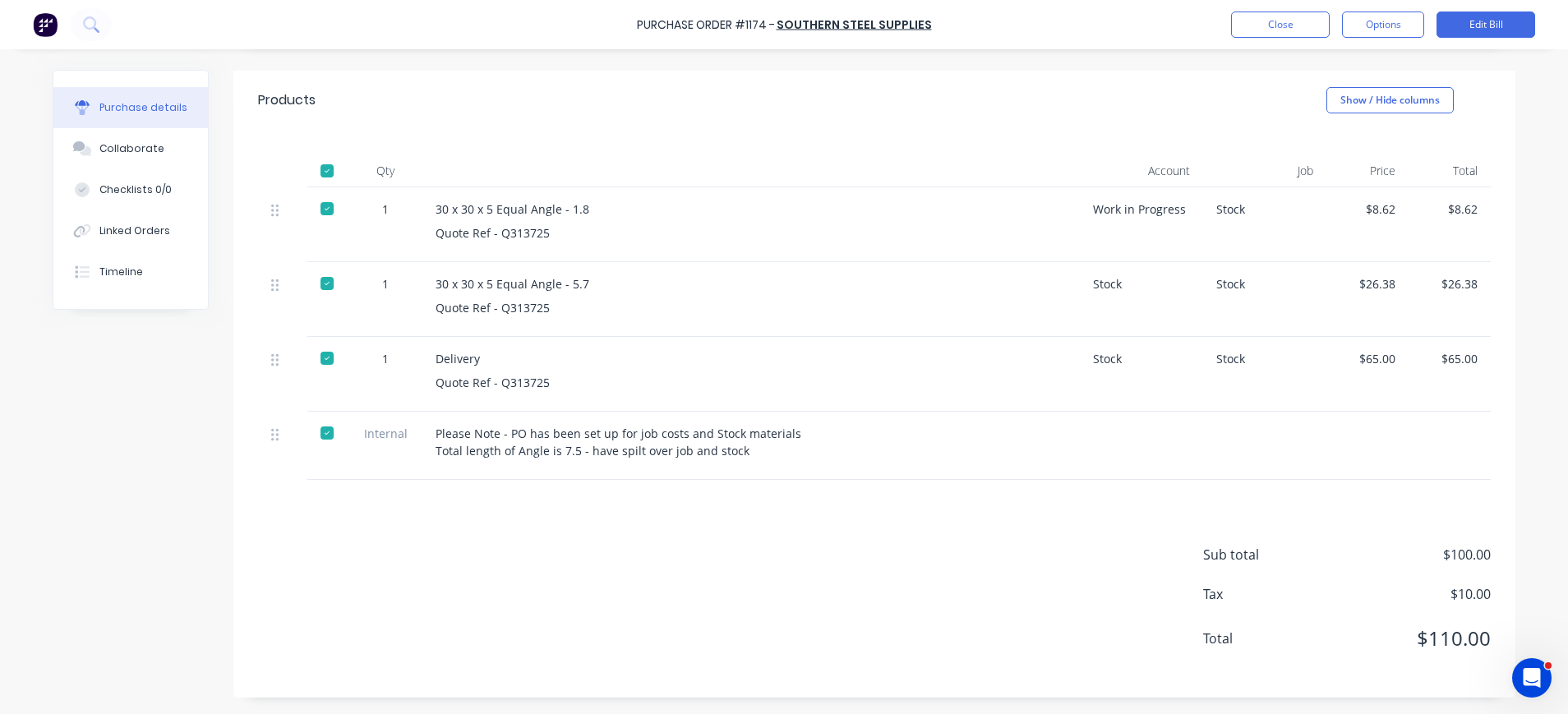
click at [1179, 212] on div "Work in Progress" at bounding box center [1142, 224] width 123 height 75
click at [1080, 214] on div "Work in Progress" at bounding box center [1142, 224] width 123 height 75
drag, startPoint x: 1083, startPoint y: 209, endPoint x: 1179, endPoint y: 209, distance: 96.0
click at [1179, 209] on div "Work in Progress" at bounding box center [1142, 224] width 123 height 75
drag, startPoint x: 1179, startPoint y: 209, endPoint x: 1480, endPoint y: 18, distance: 356.5
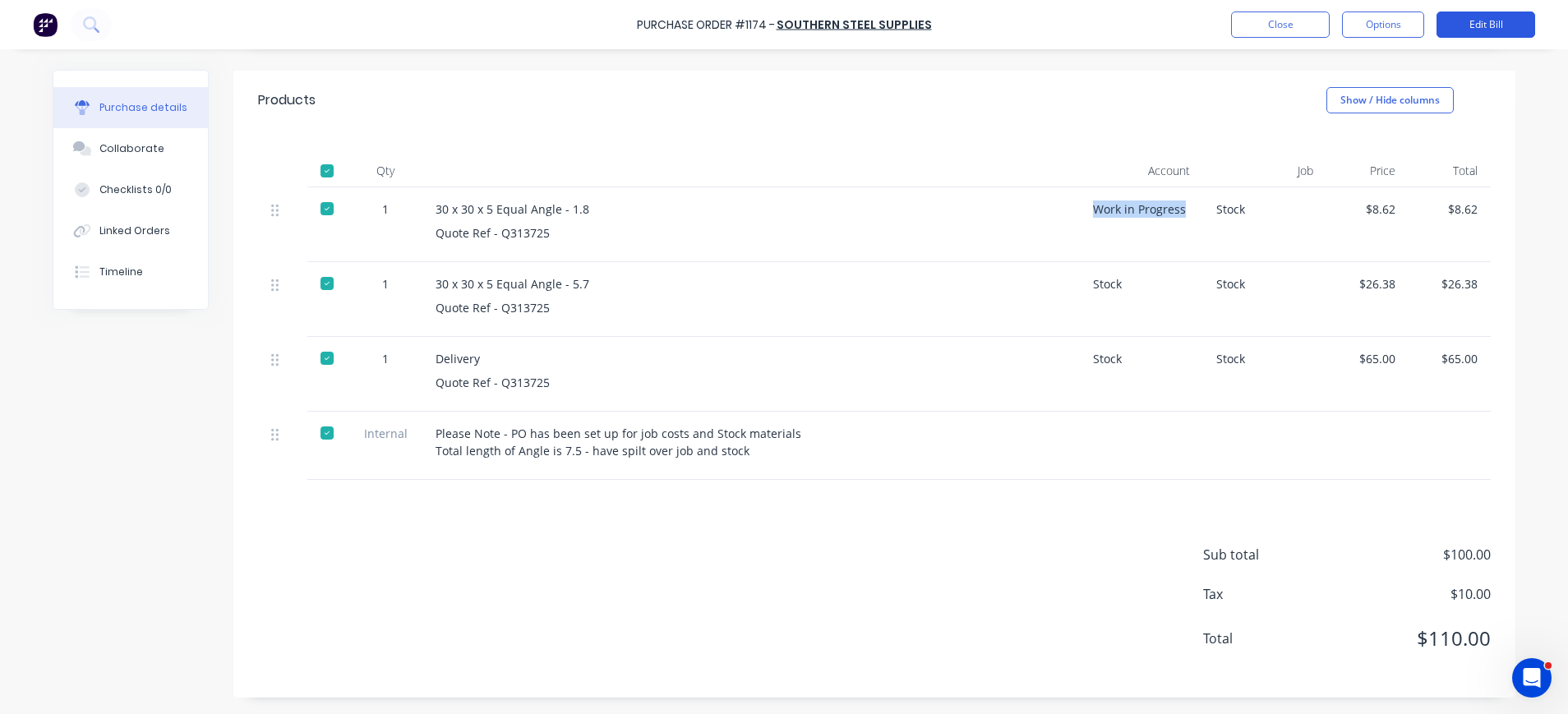
click at [1480, 18] on button "Edit Bill" at bounding box center [1485, 24] width 99 height 26
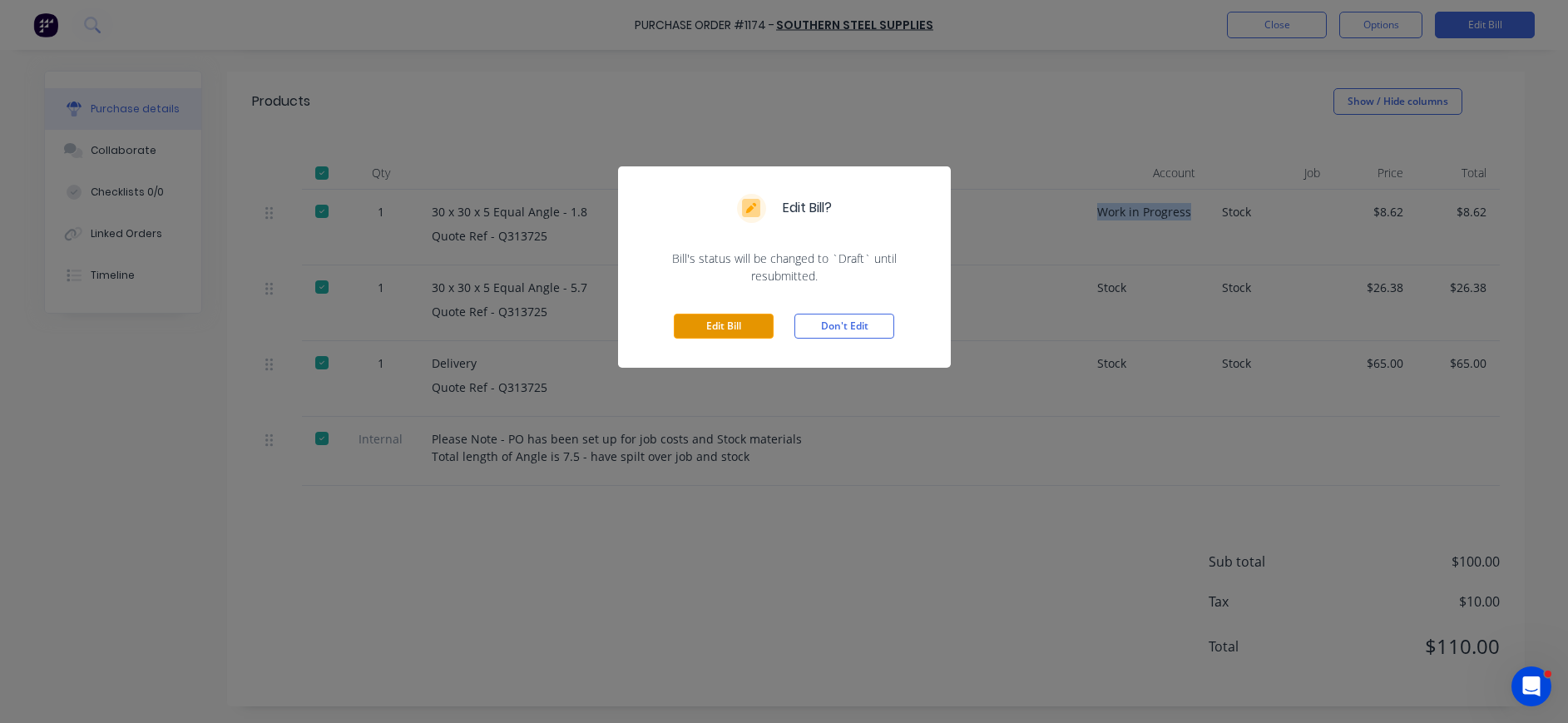
click at [752, 322] on button "Edit Bill" at bounding box center [723, 325] width 100 height 25
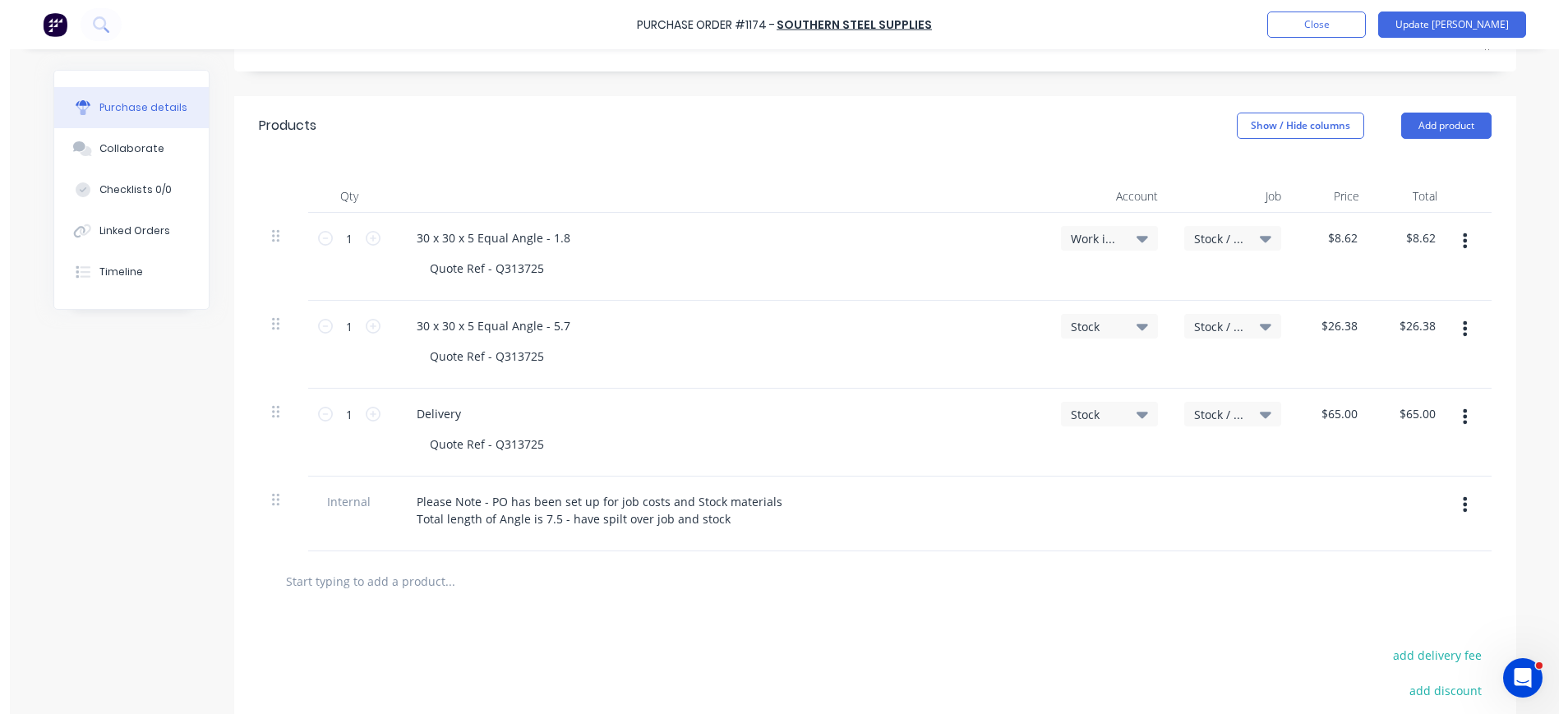
scroll to position [338, 0]
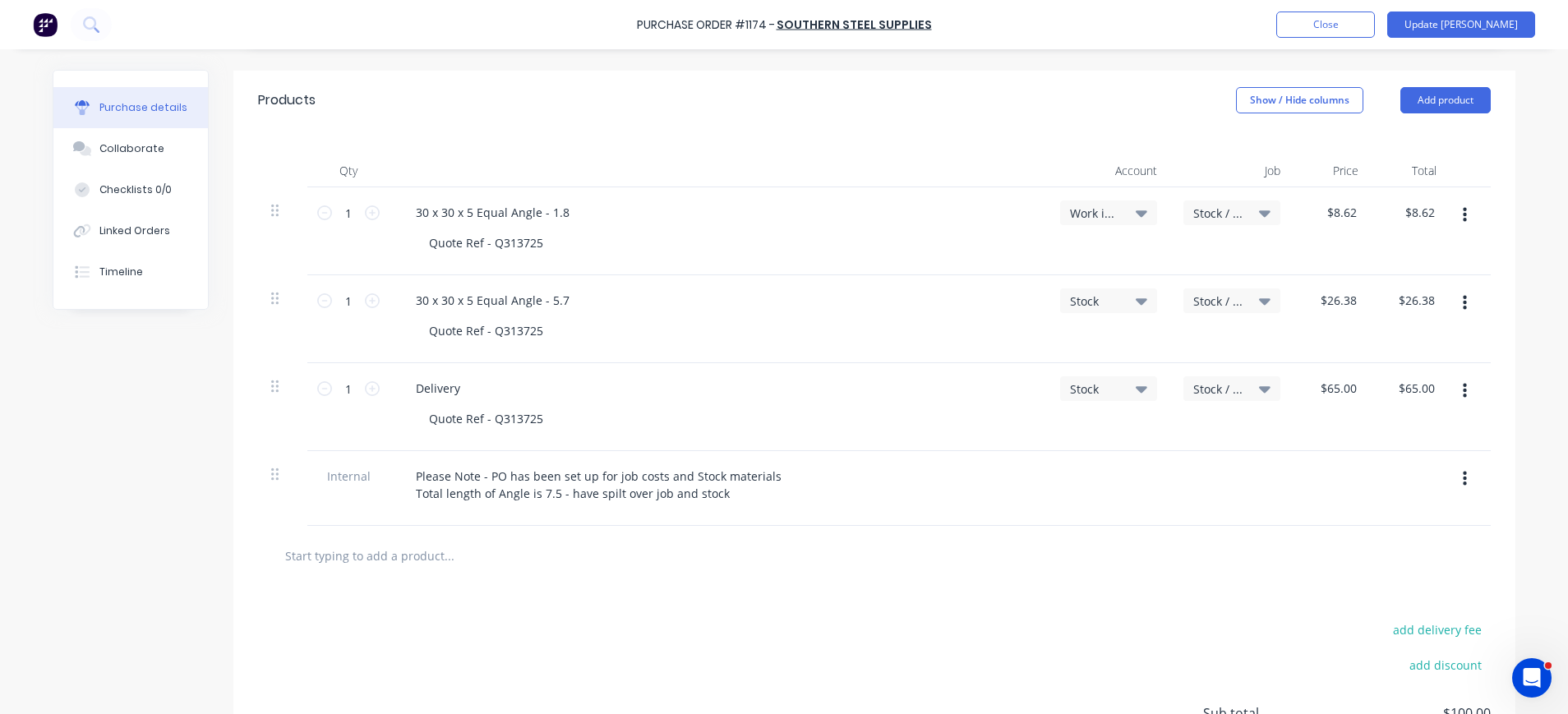
click at [1104, 210] on span "Work in Progress" at bounding box center [1095, 213] width 49 height 17
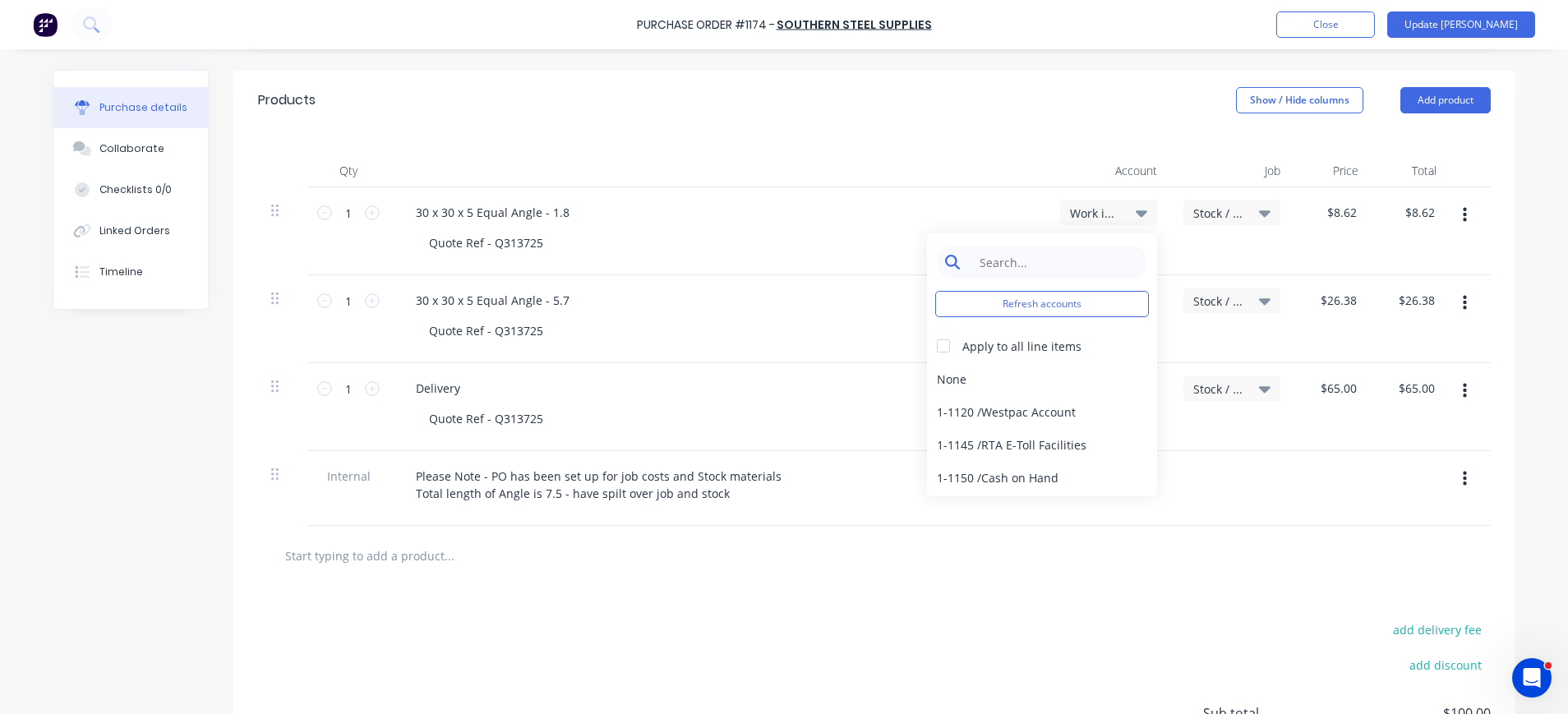
type textarea "x"
click at [1086, 260] on input at bounding box center [1055, 262] width 168 height 33
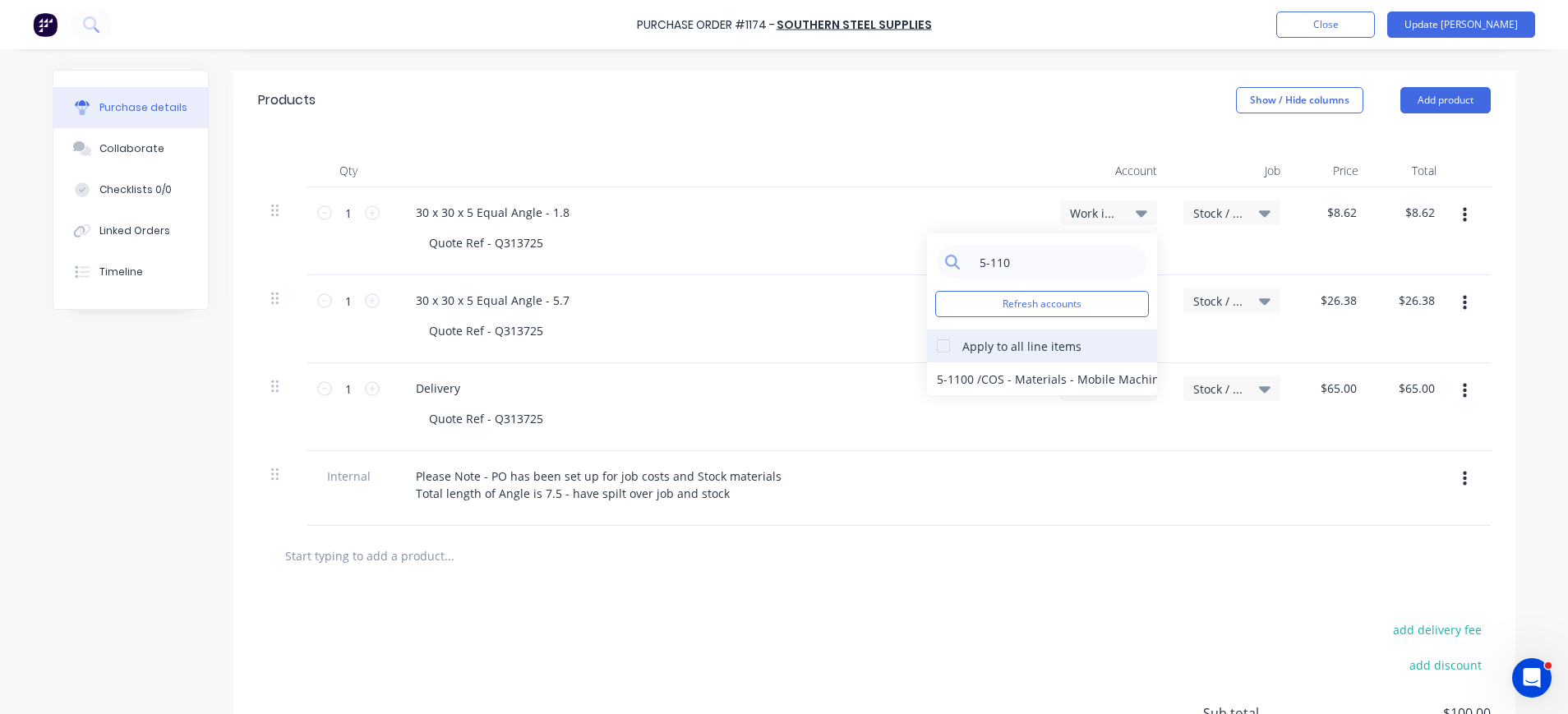
type input "5-110"
click at [937, 342] on div at bounding box center [943, 346] width 33 height 33
click at [1007, 377] on div "5-1100 / COS - Materials - Mobile Machines Sound" at bounding box center [1042, 378] width 230 height 33
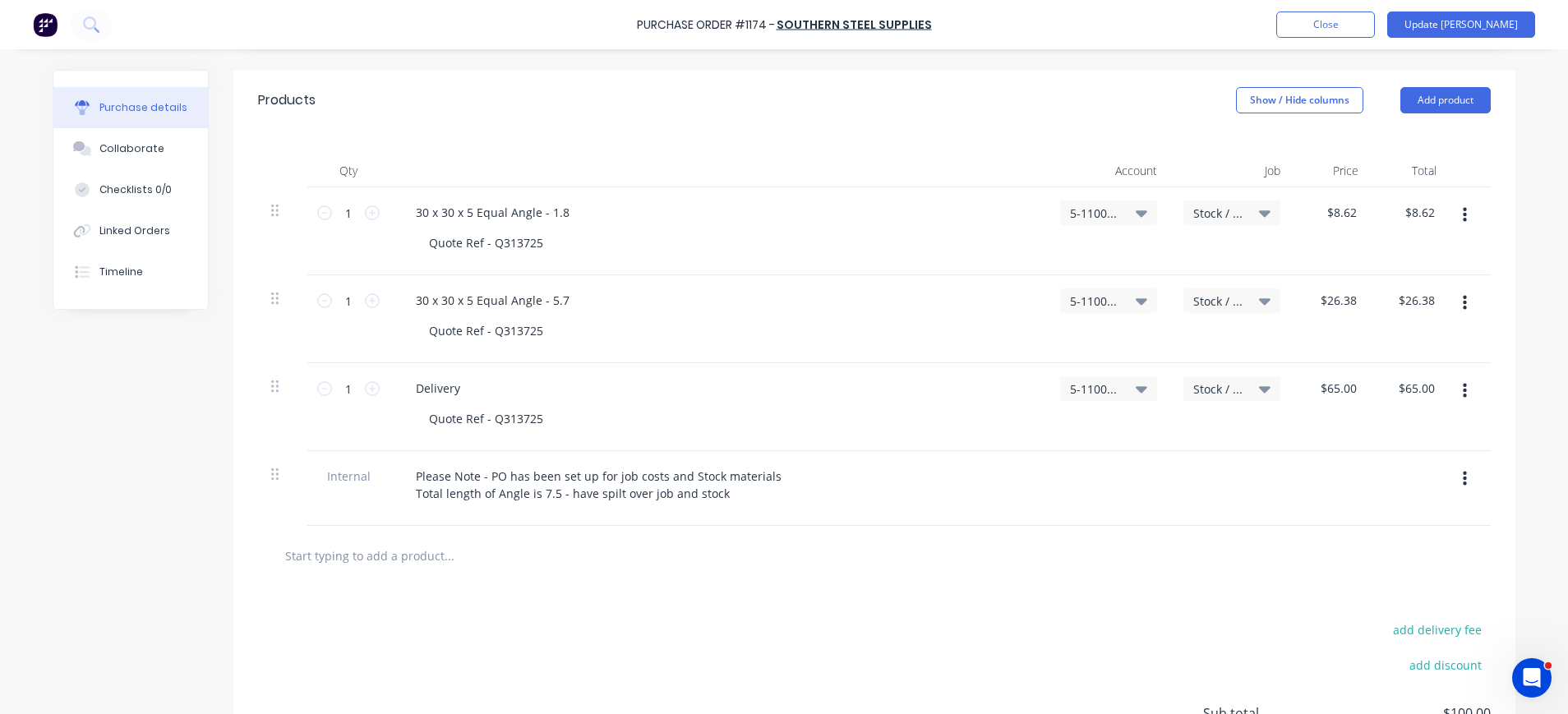
click at [1258, 209] on icon at bounding box center [1264, 213] width 12 height 18
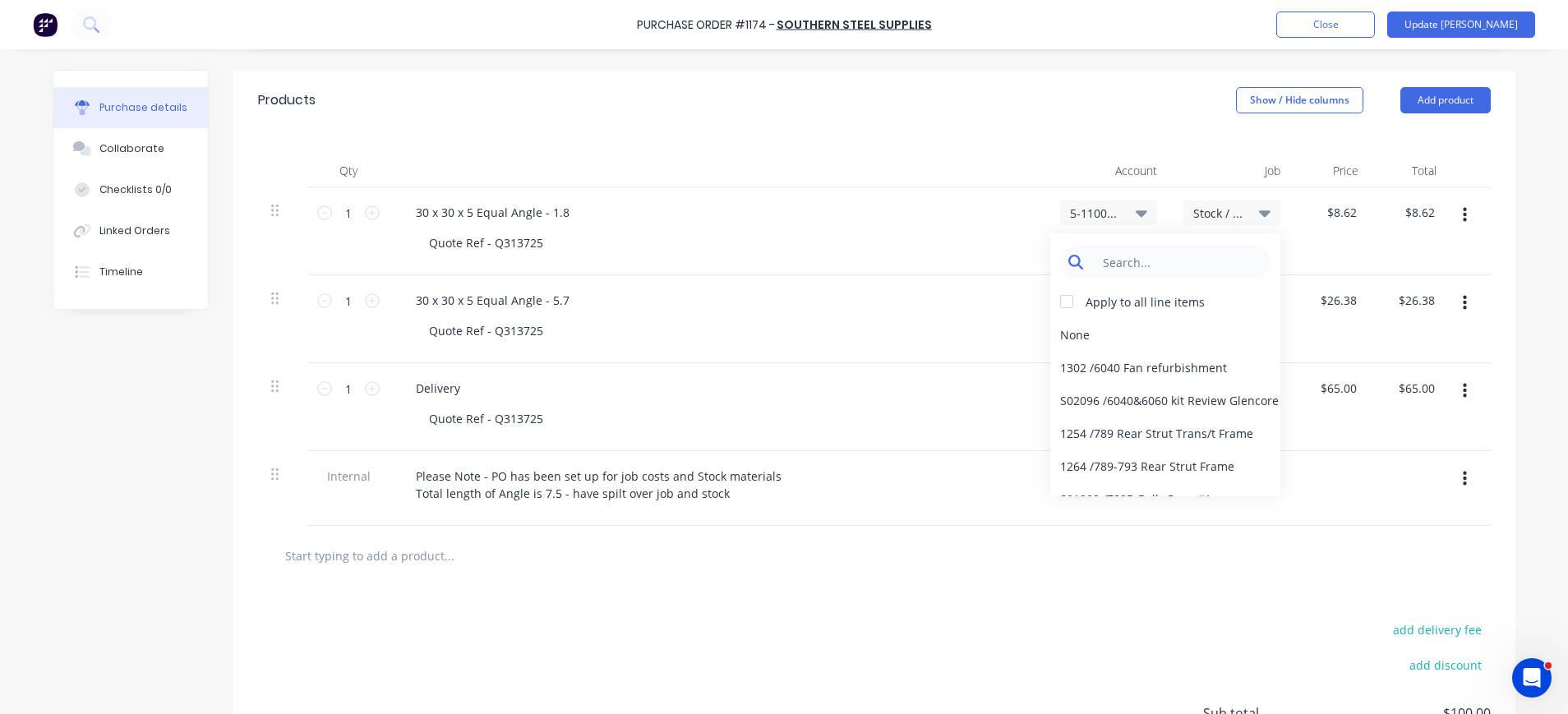
type textarea "x"
click at [1196, 256] on input at bounding box center [1178, 262] width 168 height 33
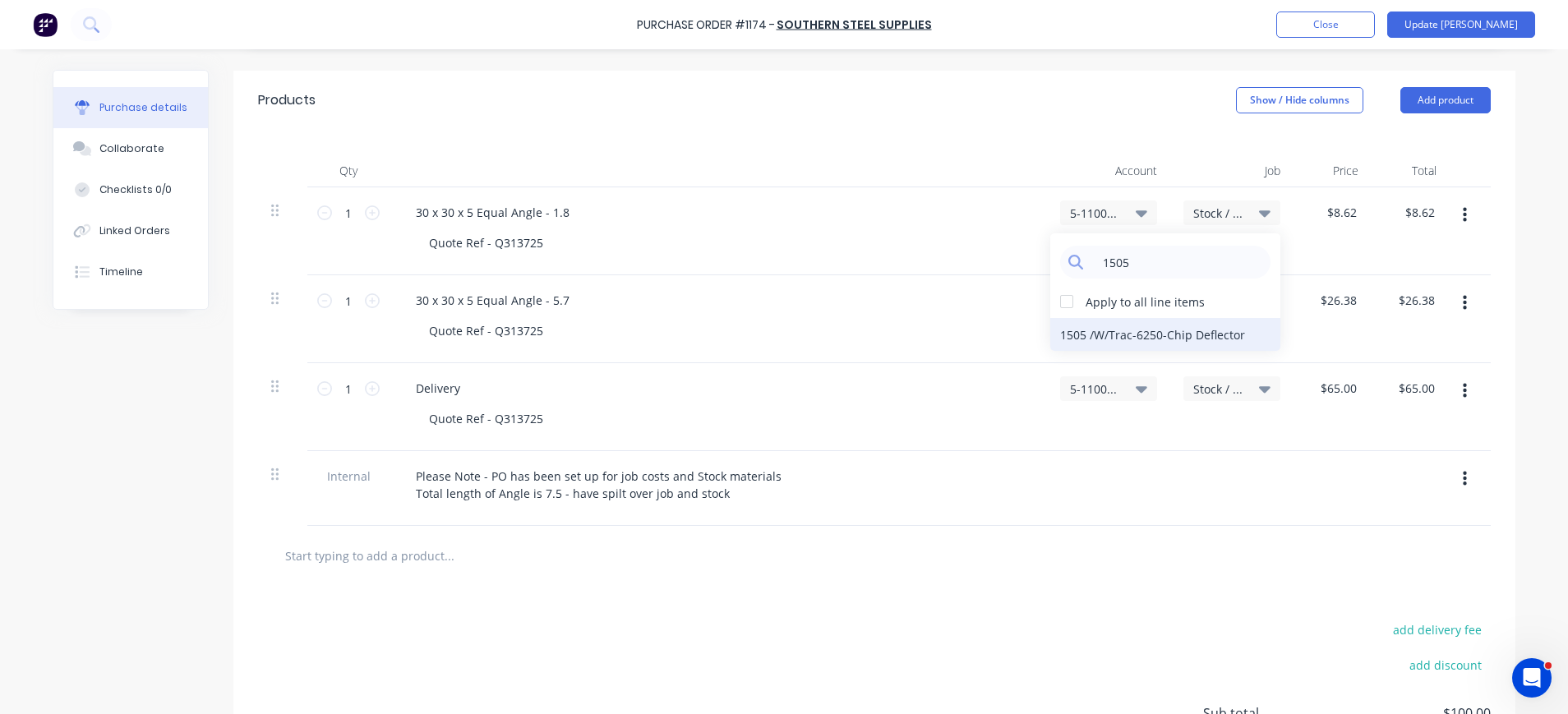
type input "1505"
click at [1190, 338] on div "1505 / W/Trac-6250-Chip Deflector" at bounding box center [1165, 334] width 230 height 33
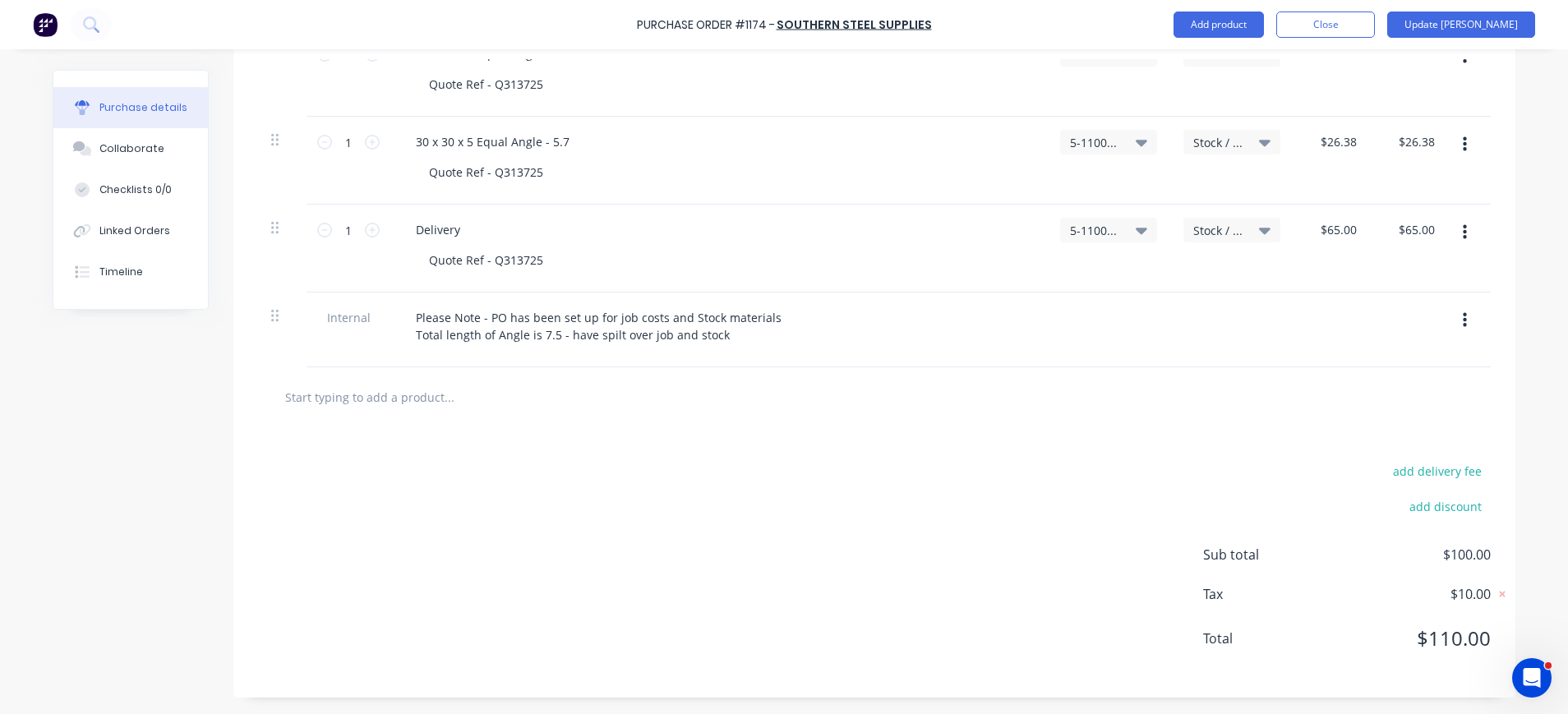
scroll to position [167, 0]
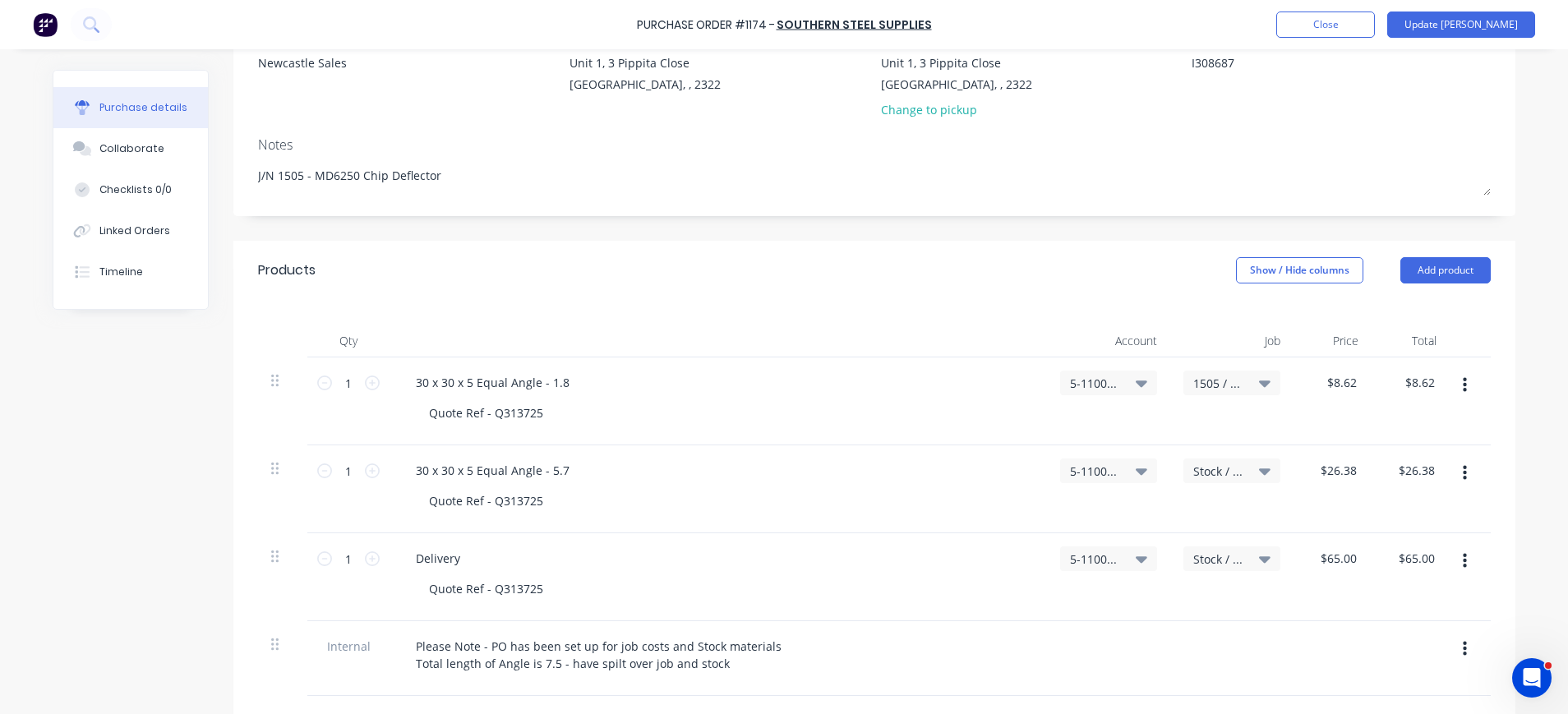
click at [1258, 385] on icon at bounding box center [1264, 383] width 12 height 6
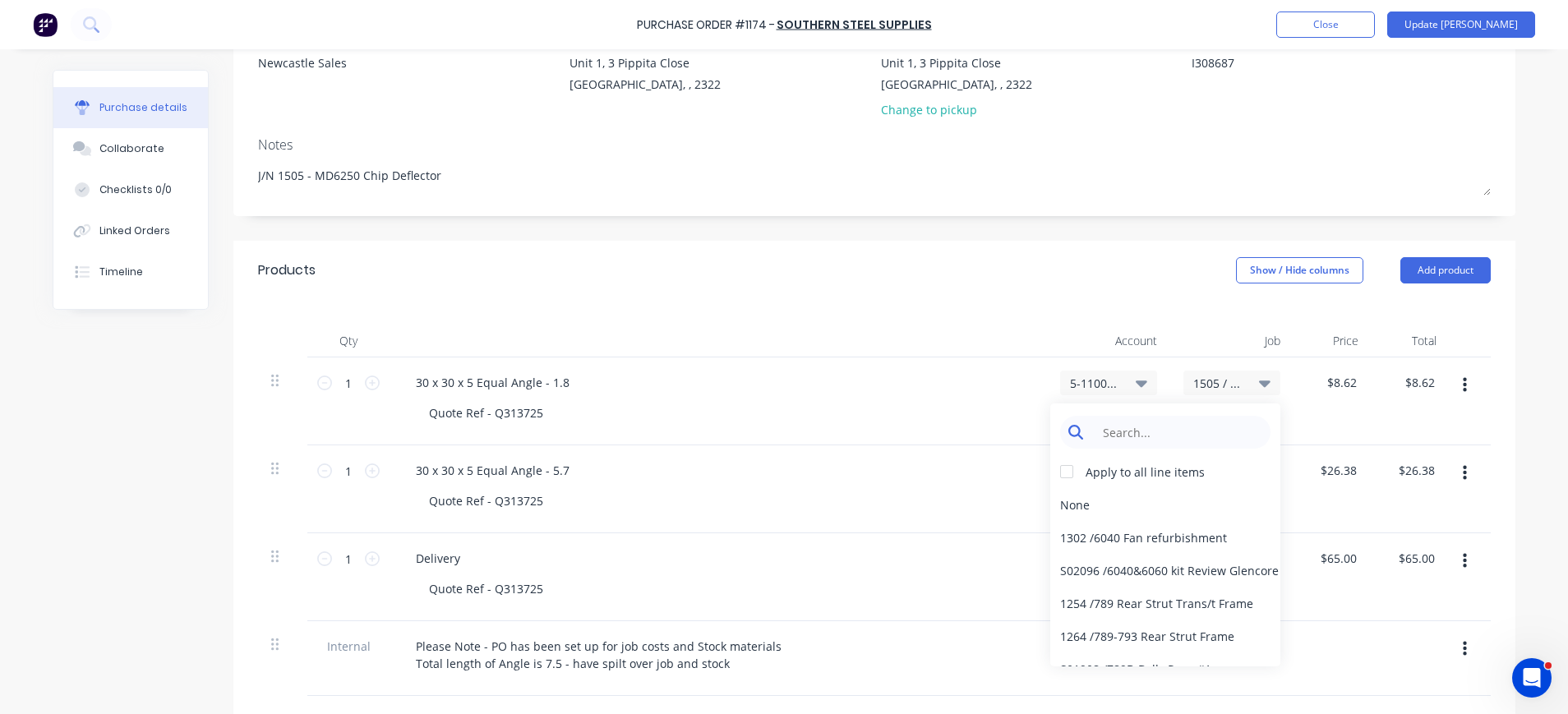
type textarea "x"
click at [1181, 423] on input at bounding box center [1178, 432] width 168 height 33
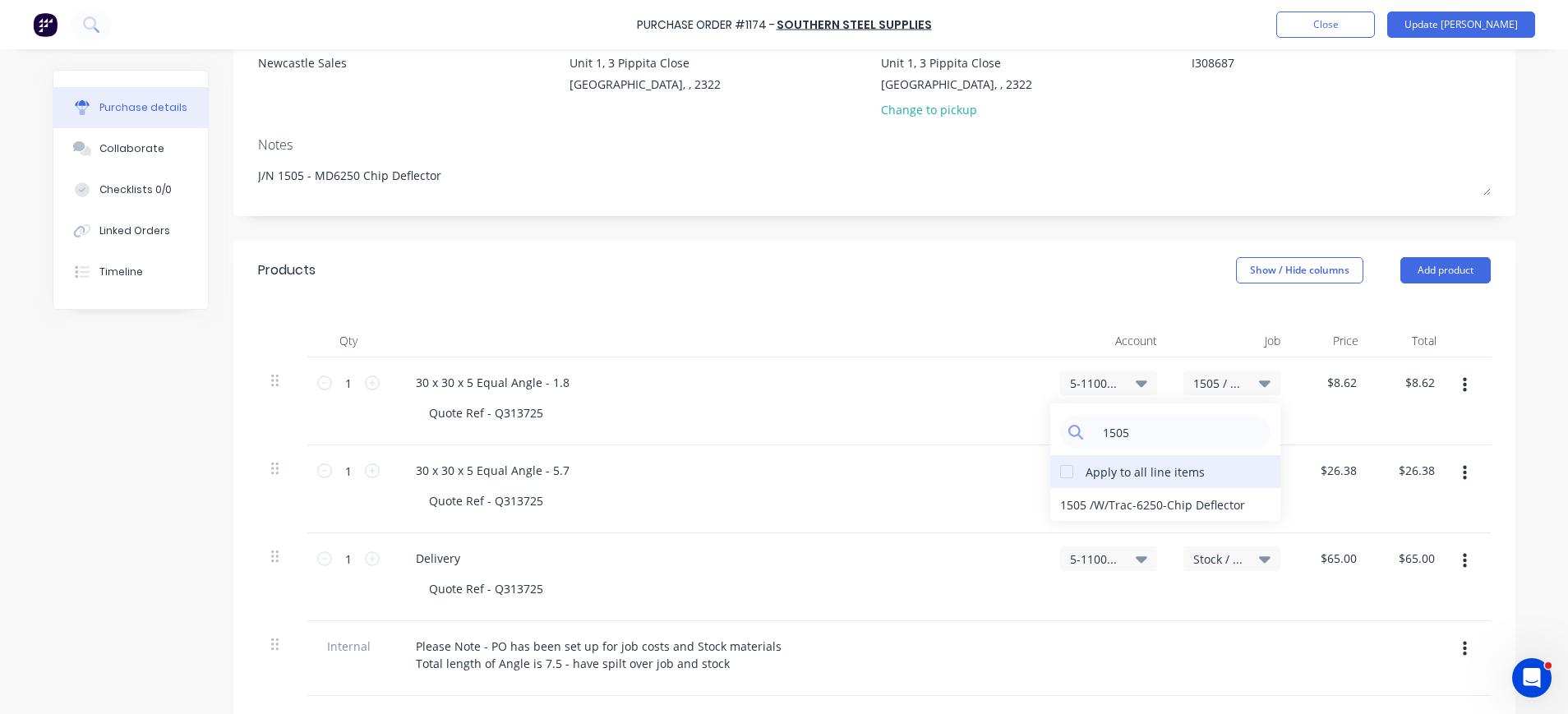
type input "1505"
click at [1062, 471] on div at bounding box center [1066, 471] width 33 height 33
click at [1146, 506] on div "1505 / W/Trac-6250-Chip Deflector" at bounding box center [1165, 504] width 230 height 33
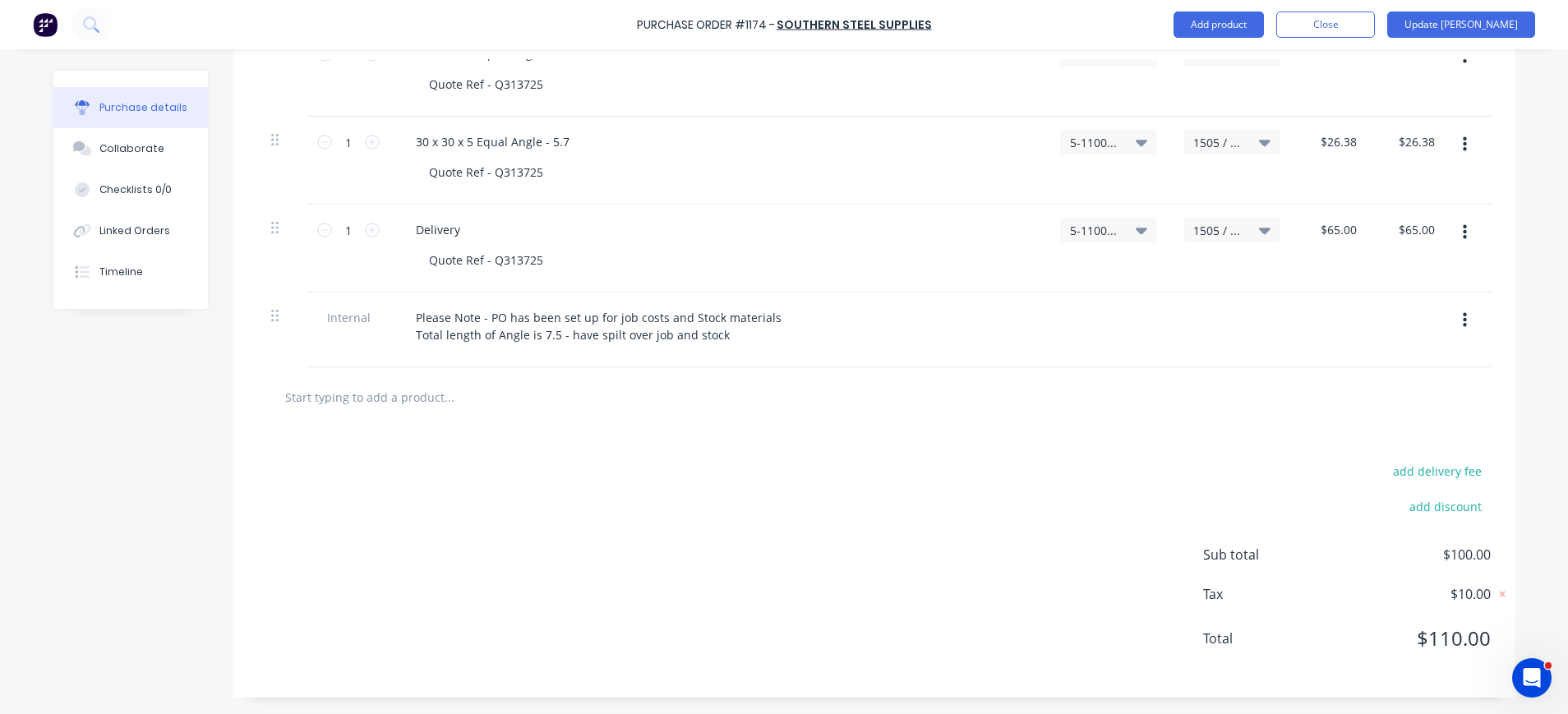
scroll to position [0, 0]
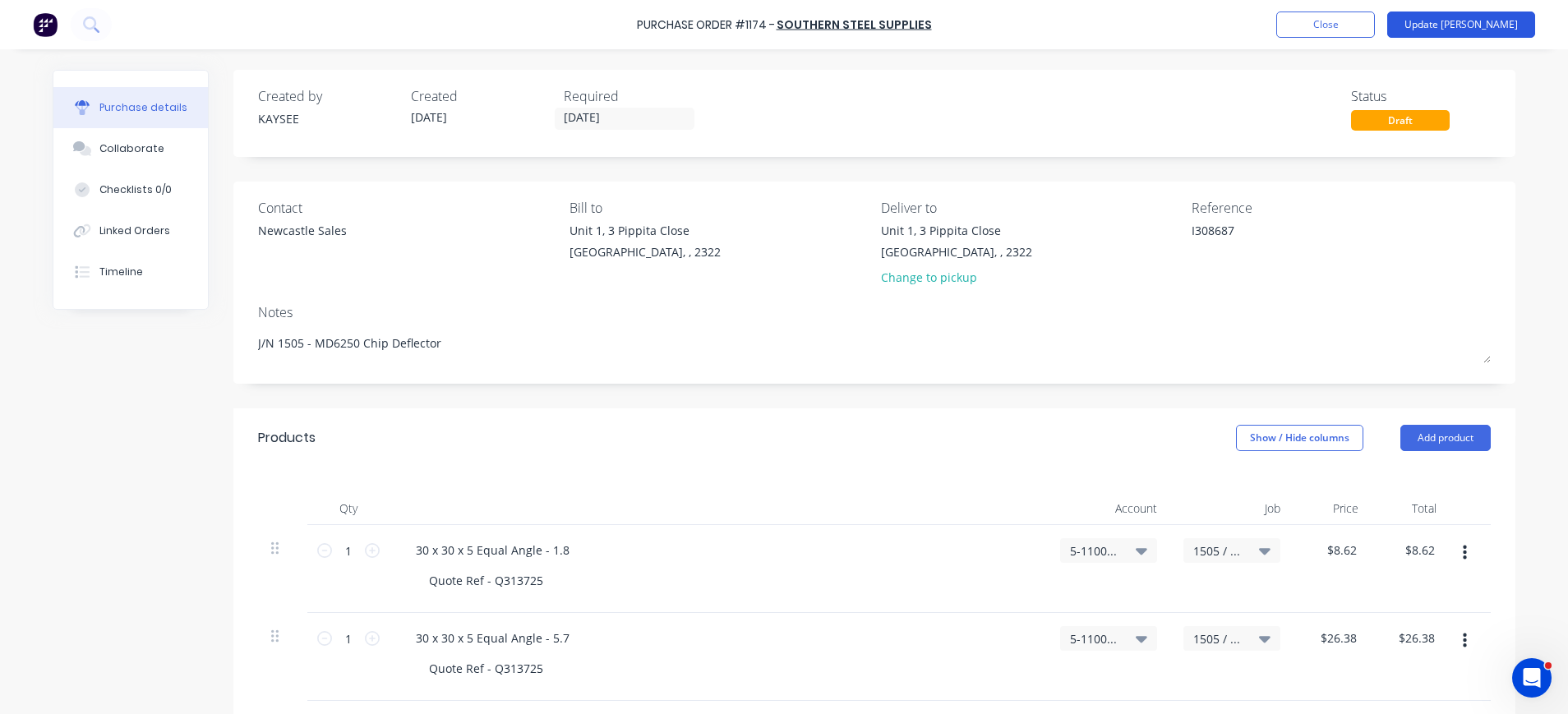
click at [1493, 23] on button "Update [PERSON_NAME]" at bounding box center [1460, 24] width 148 height 26
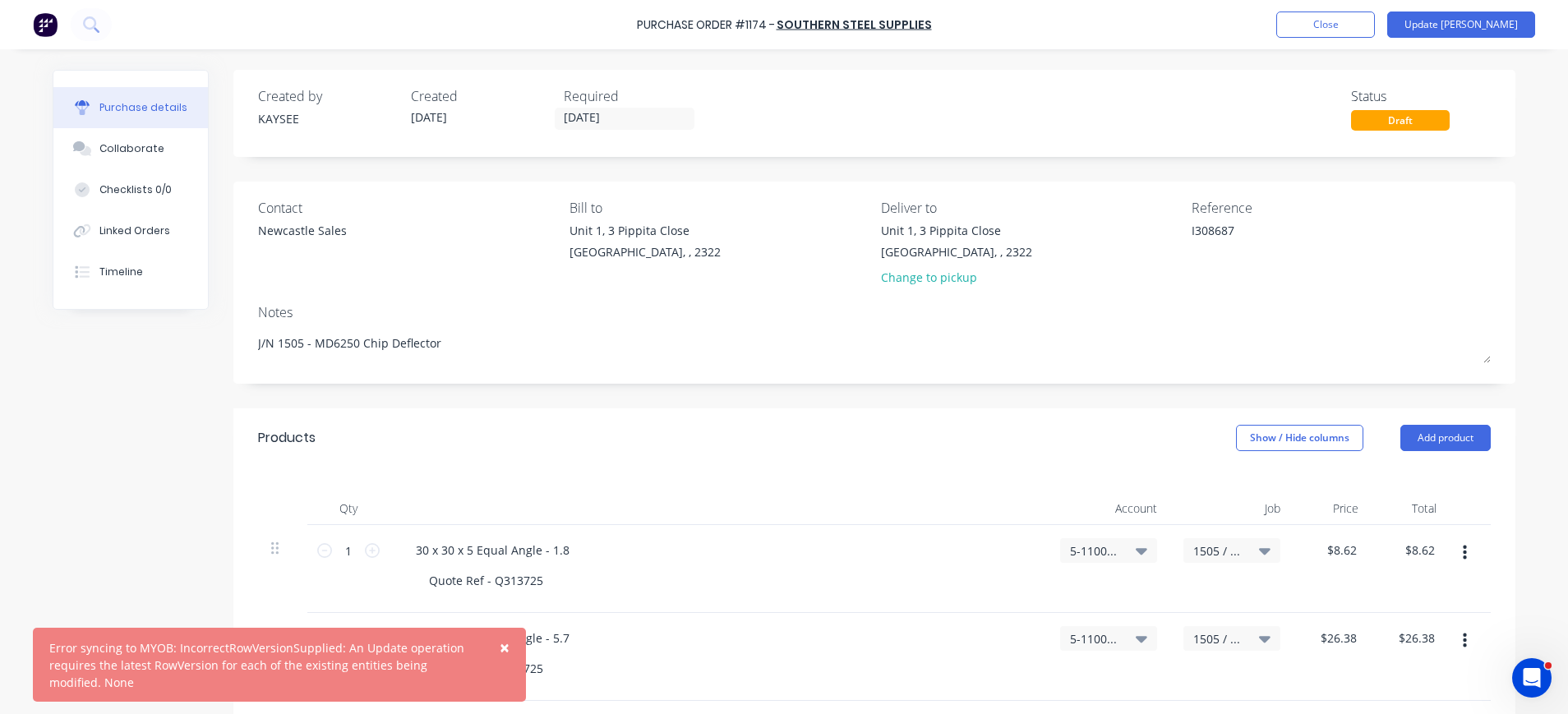
click at [504, 644] on span "×" at bounding box center [504, 646] width 10 height 23
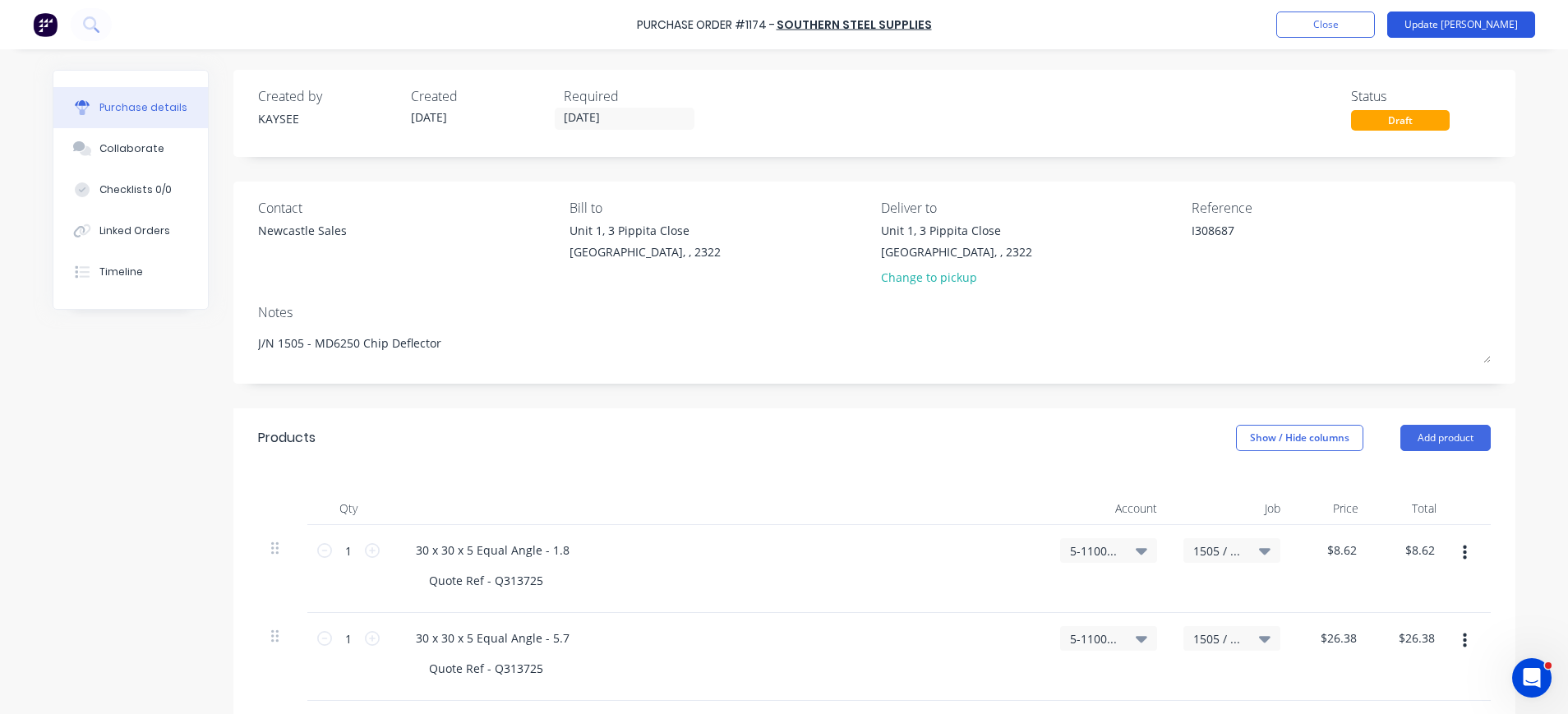
click at [1473, 22] on button "Update [PERSON_NAME]" at bounding box center [1460, 24] width 148 height 26
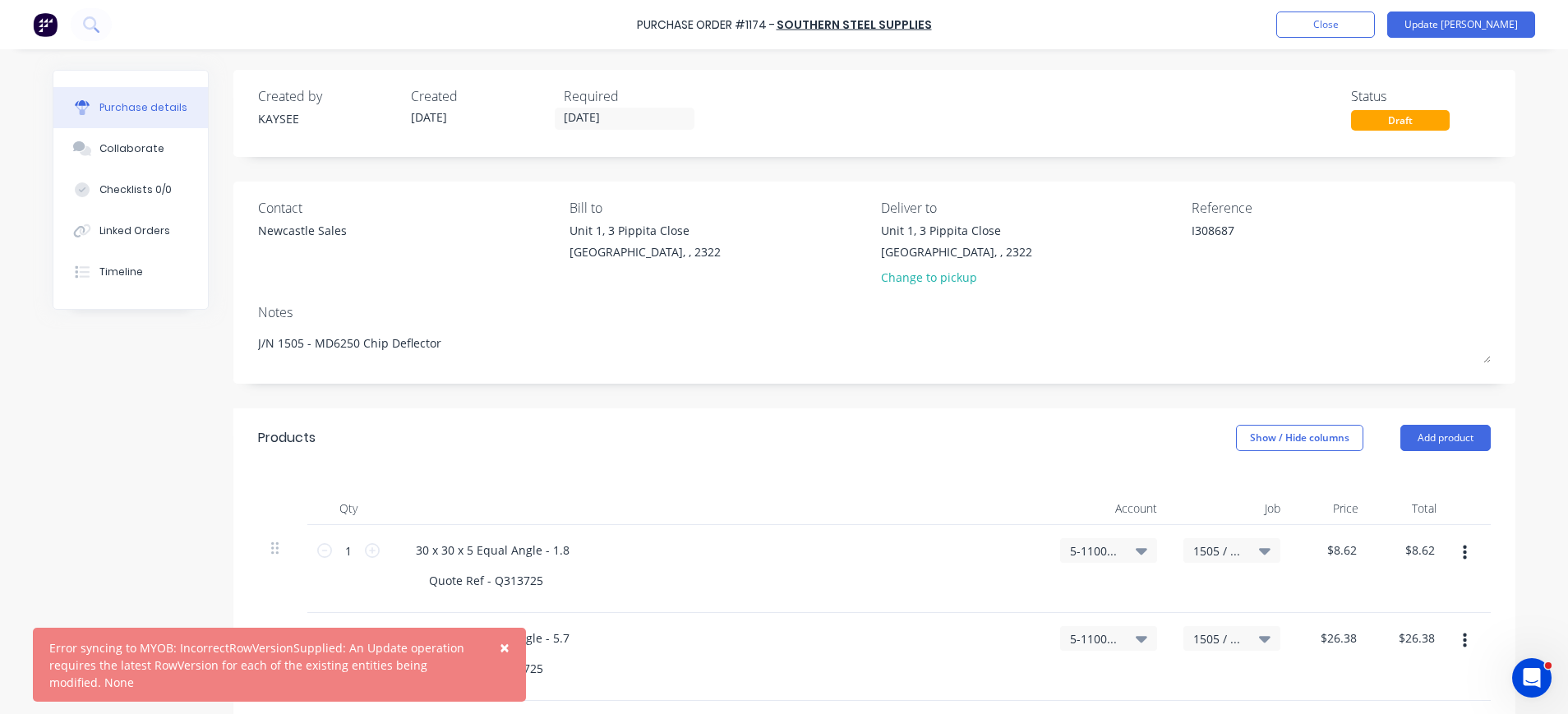
drag, startPoint x: 506, startPoint y: 647, endPoint x: 554, endPoint y: 614, distance: 58.2
click at [508, 645] on span "×" at bounding box center [504, 646] width 10 height 23
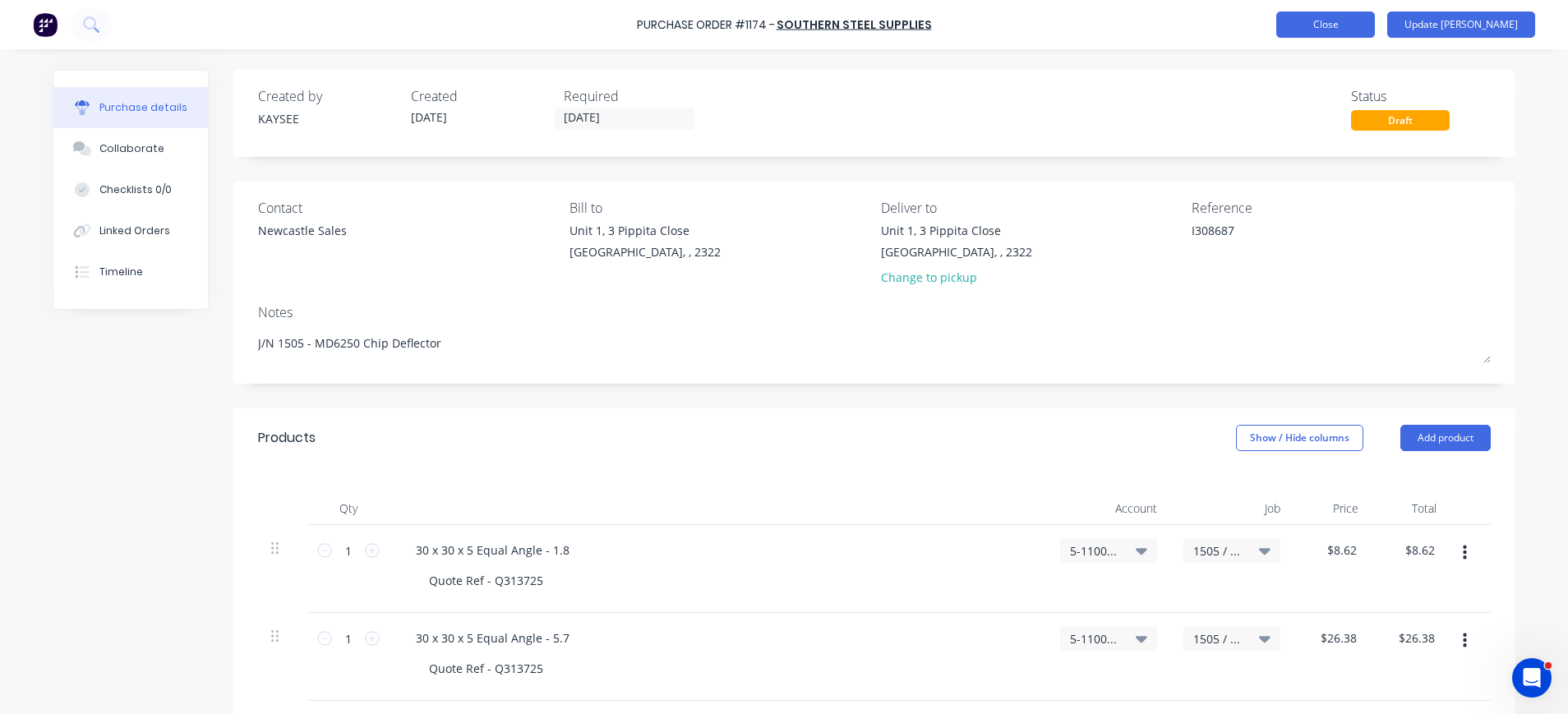
type textarea "x"
click at [1364, 25] on button "Close" at bounding box center [1324, 24] width 99 height 26
